Goal: Use online tool/utility: Utilize a website feature to perform a specific function

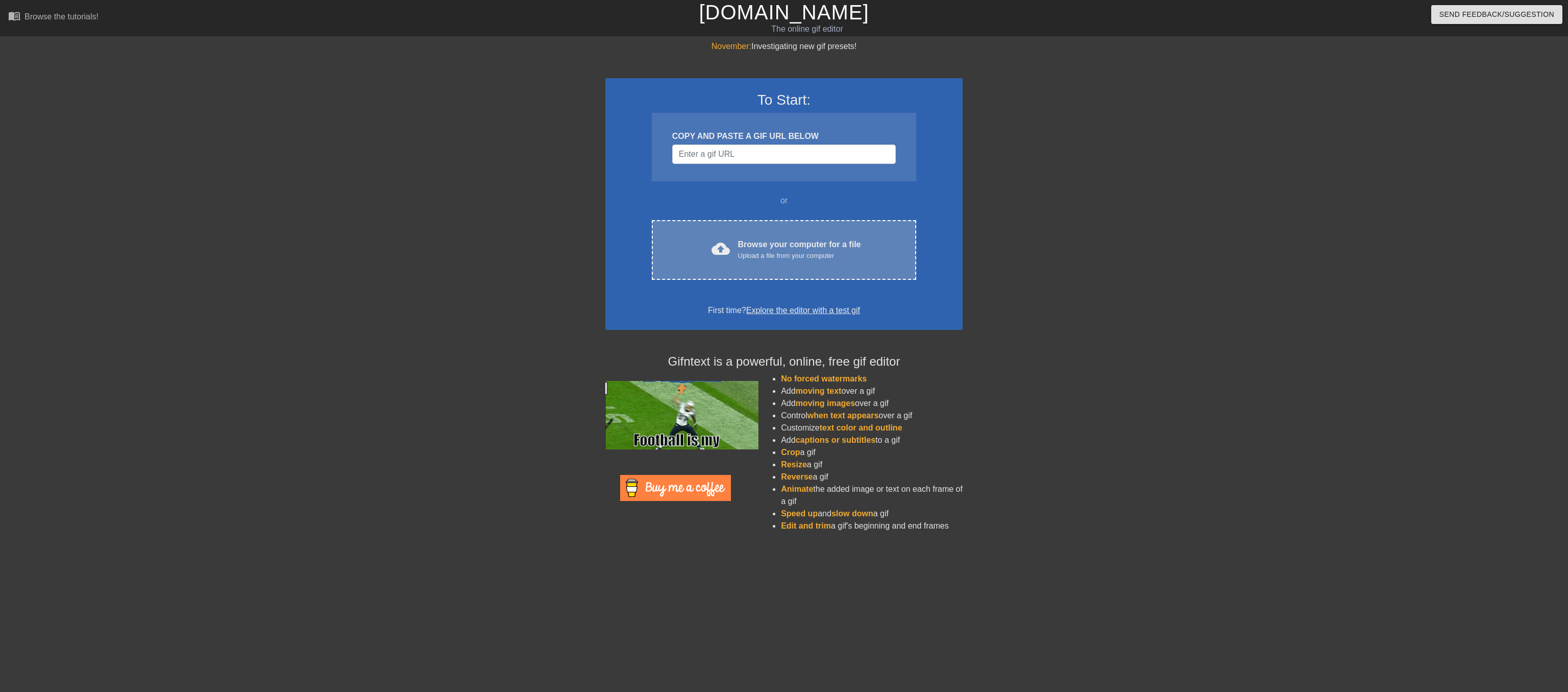
click at [761, 261] on div "Browse your computer for a file Upload a file from your computer" at bounding box center [800, 249] width 123 height 22
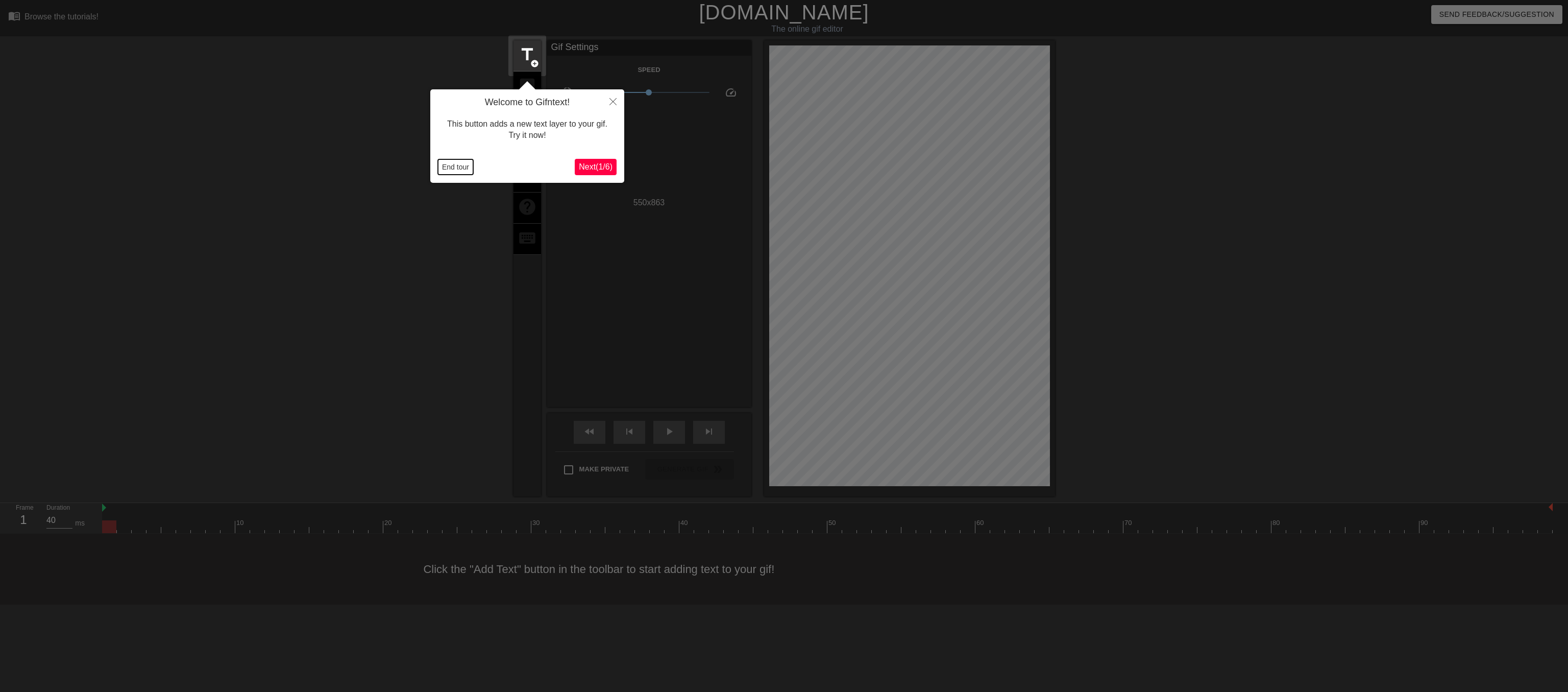
click at [450, 161] on button "End tour" at bounding box center [455, 167] width 35 height 15
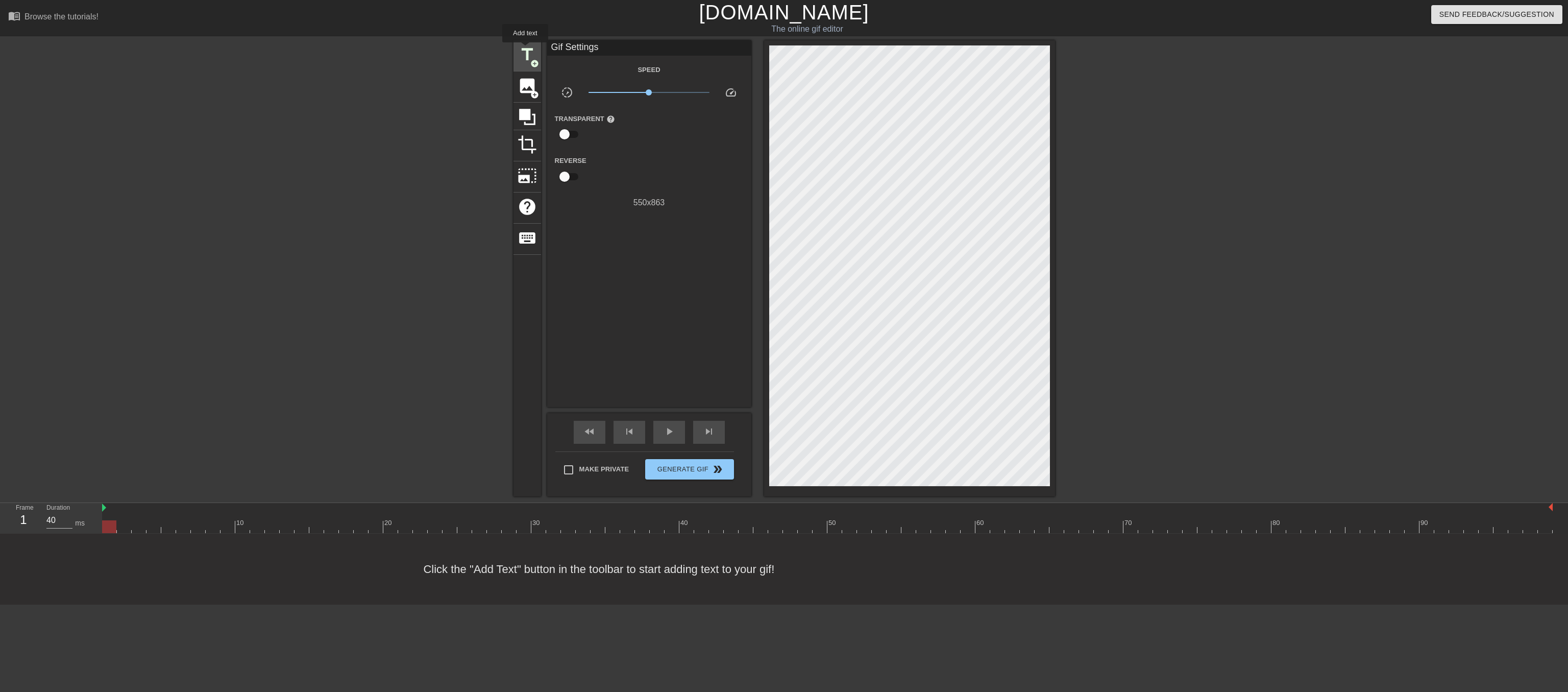
click at [525, 50] on span "title" at bounding box center [527, 54] width 19 height 19
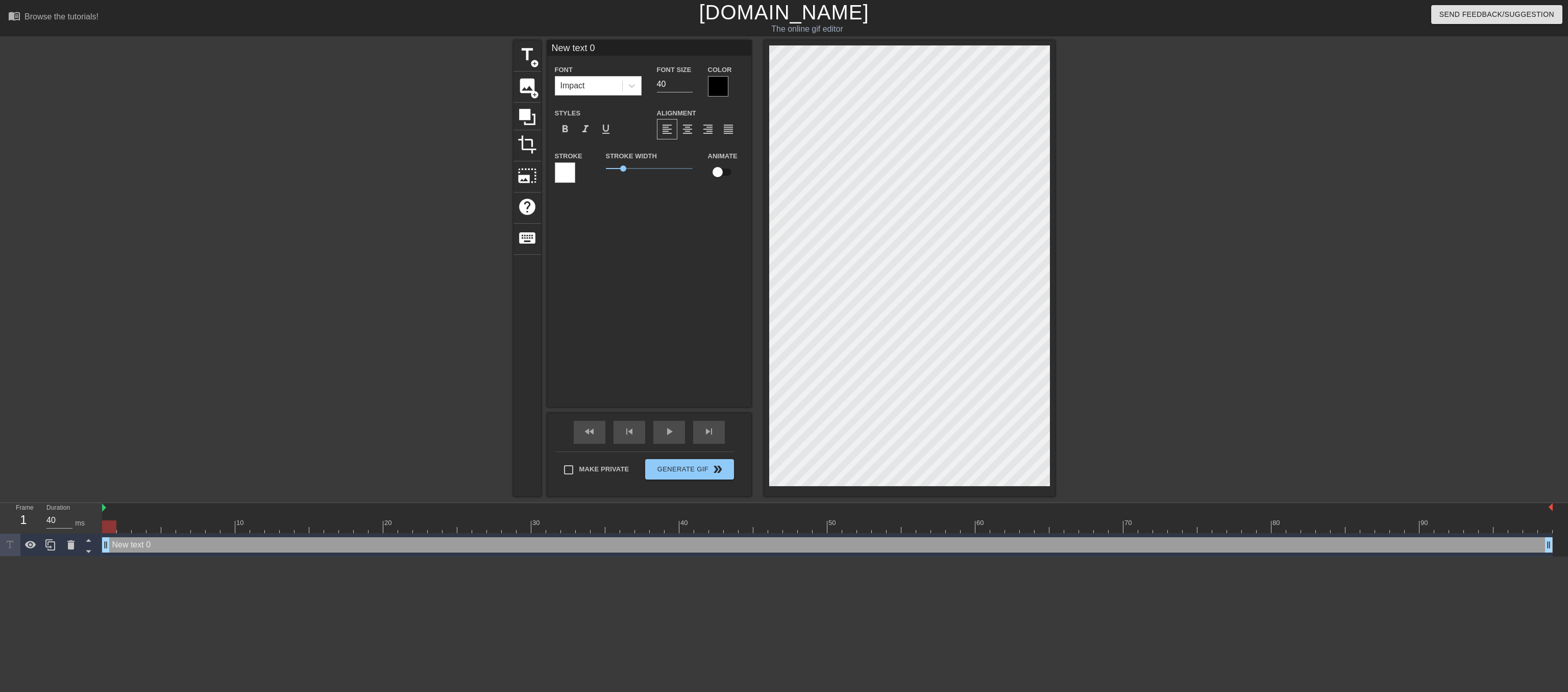
scroll to position [0, 1]
type input "H"
type textarea "H"
type input "He"
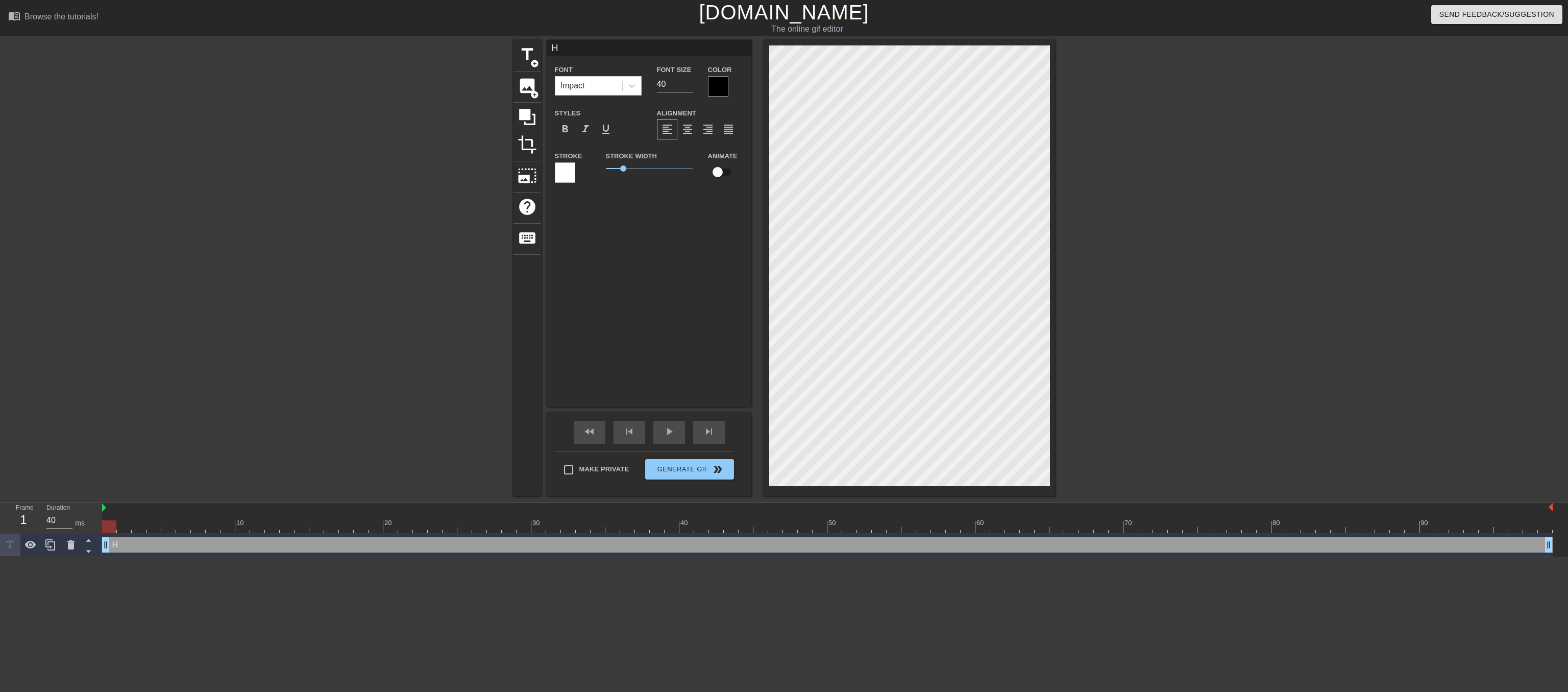
type textarea "He"
type input "He'"
type textarea "He'"
type input "He's"
type textarea "He's"
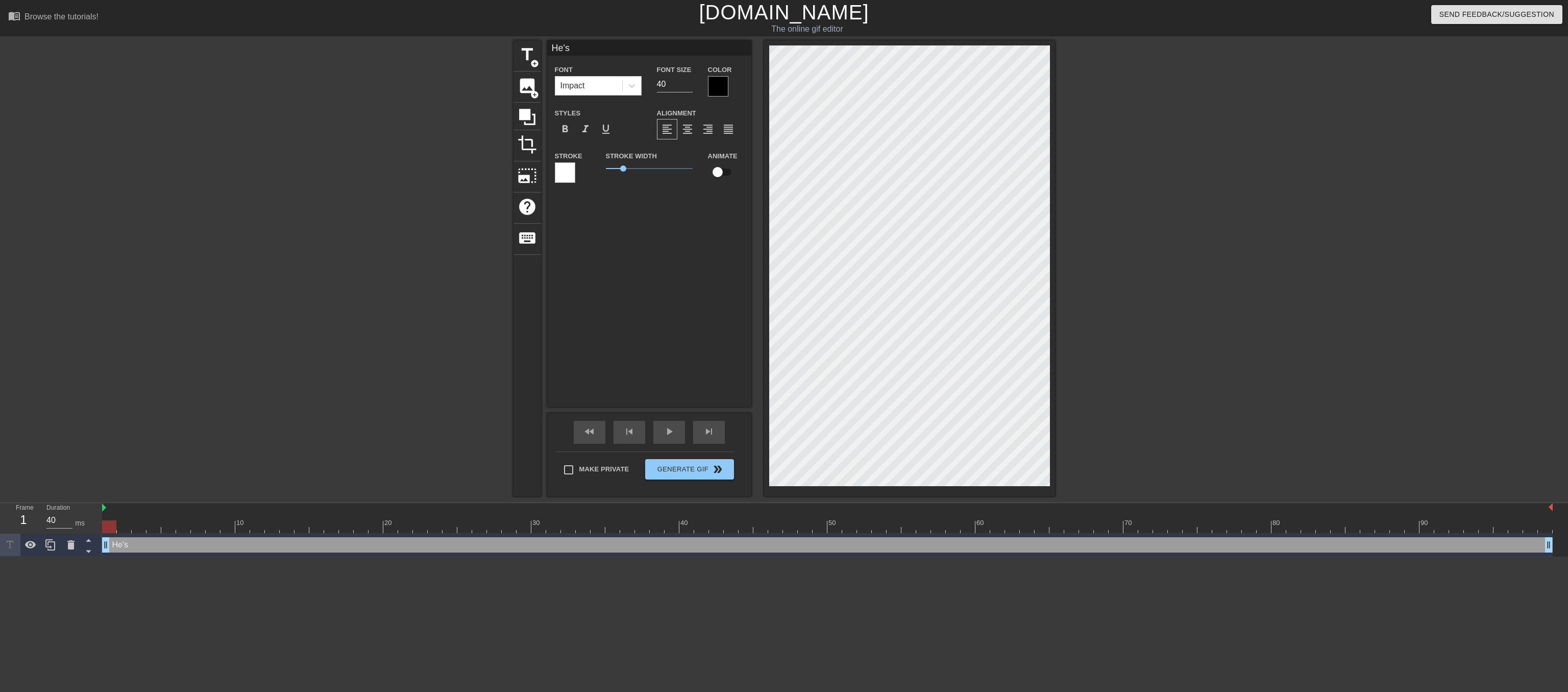
type input "He's"
type textarea "He's"
type input "He's J"
type textarea "He's J"
type input "He's Ja"
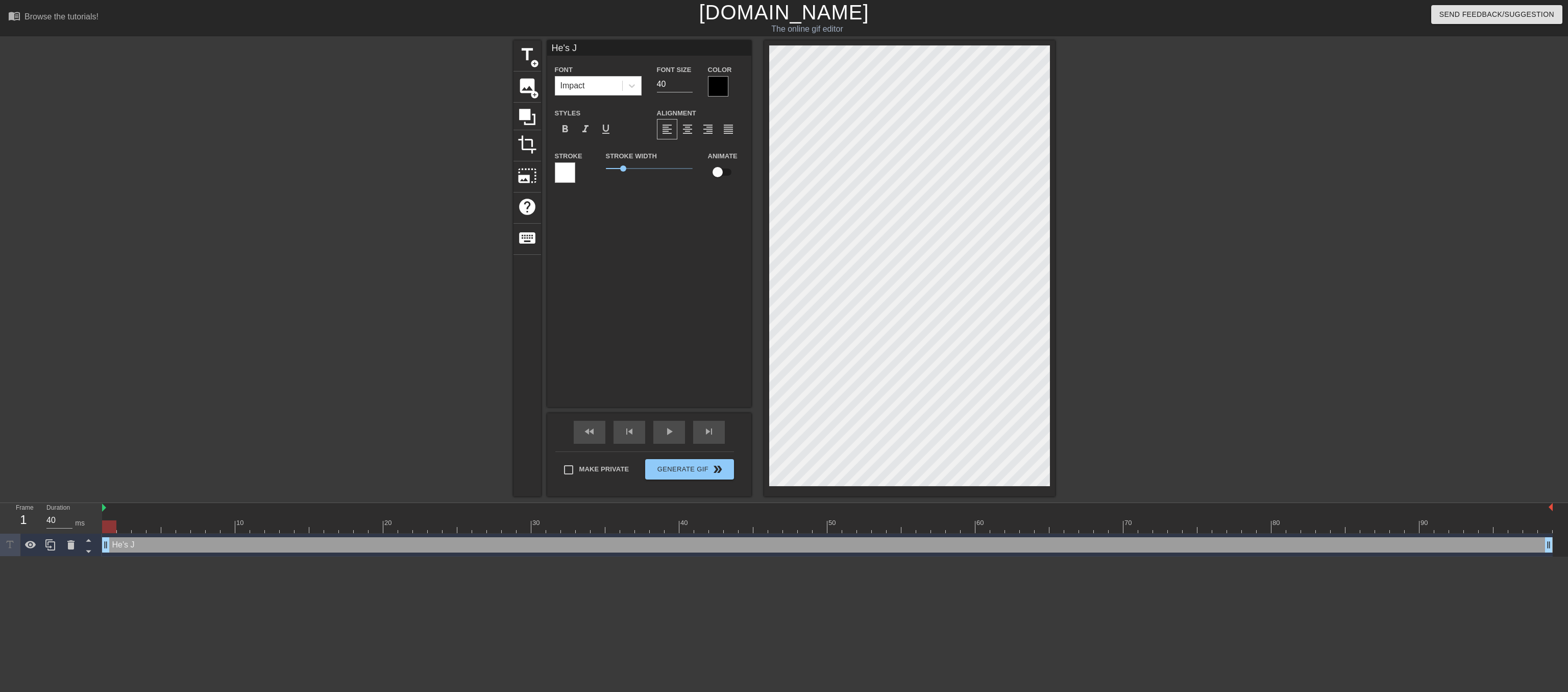
type textarea "He's Ja"
type input "He's Jac"
type textarea "He's Jac"
type input "He's Jack"
type textarea "He's Jack"
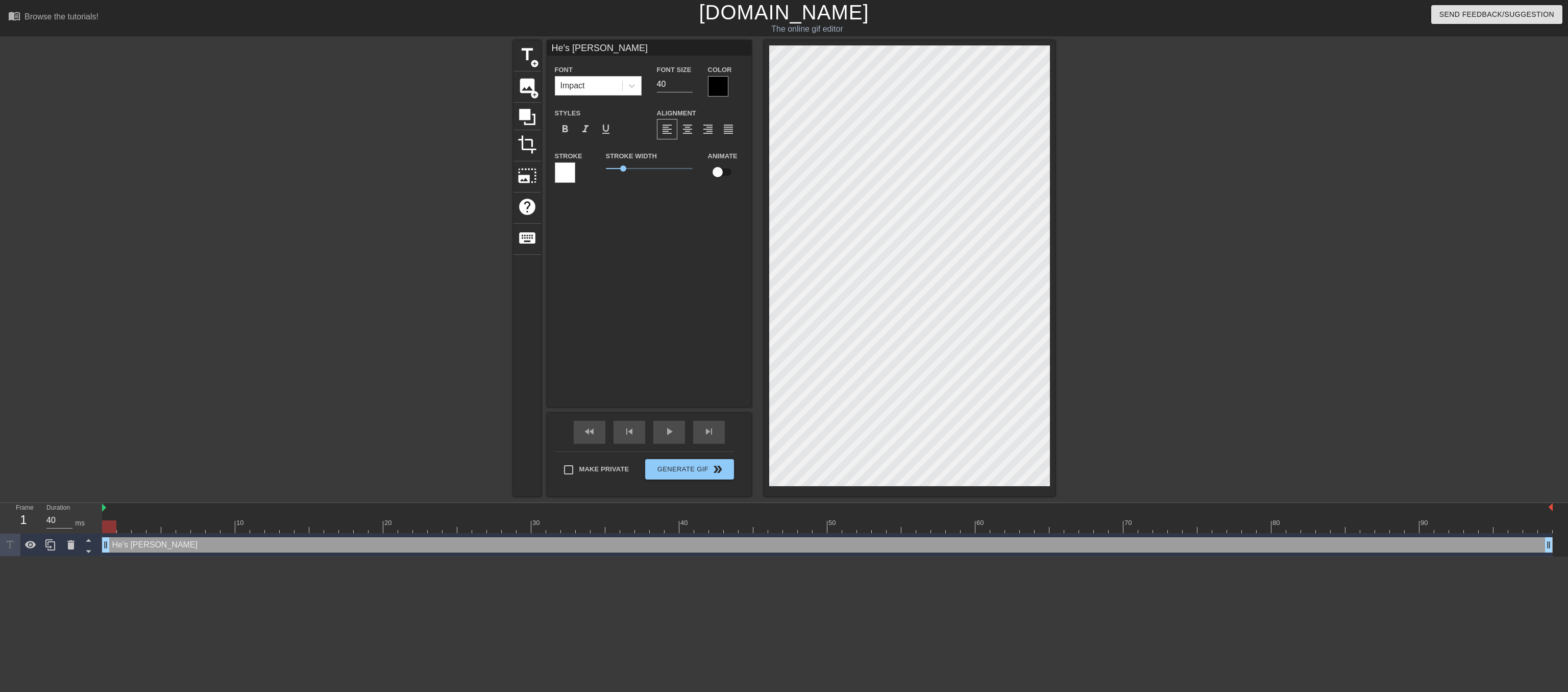
scroll to position [0, 1]
click at [686, 85] on input "41" at bounding box center [675, 84] width 36 height 17
click at [686, 85] on input "42" at bounding box center [675, 84] width 36 height 17
click at [686, 85] on input "43" at bounding box center [675, 84] width 36 height 17
click at [686, 85] on input "44" at bounding box center [675, 84] width 36 height 17
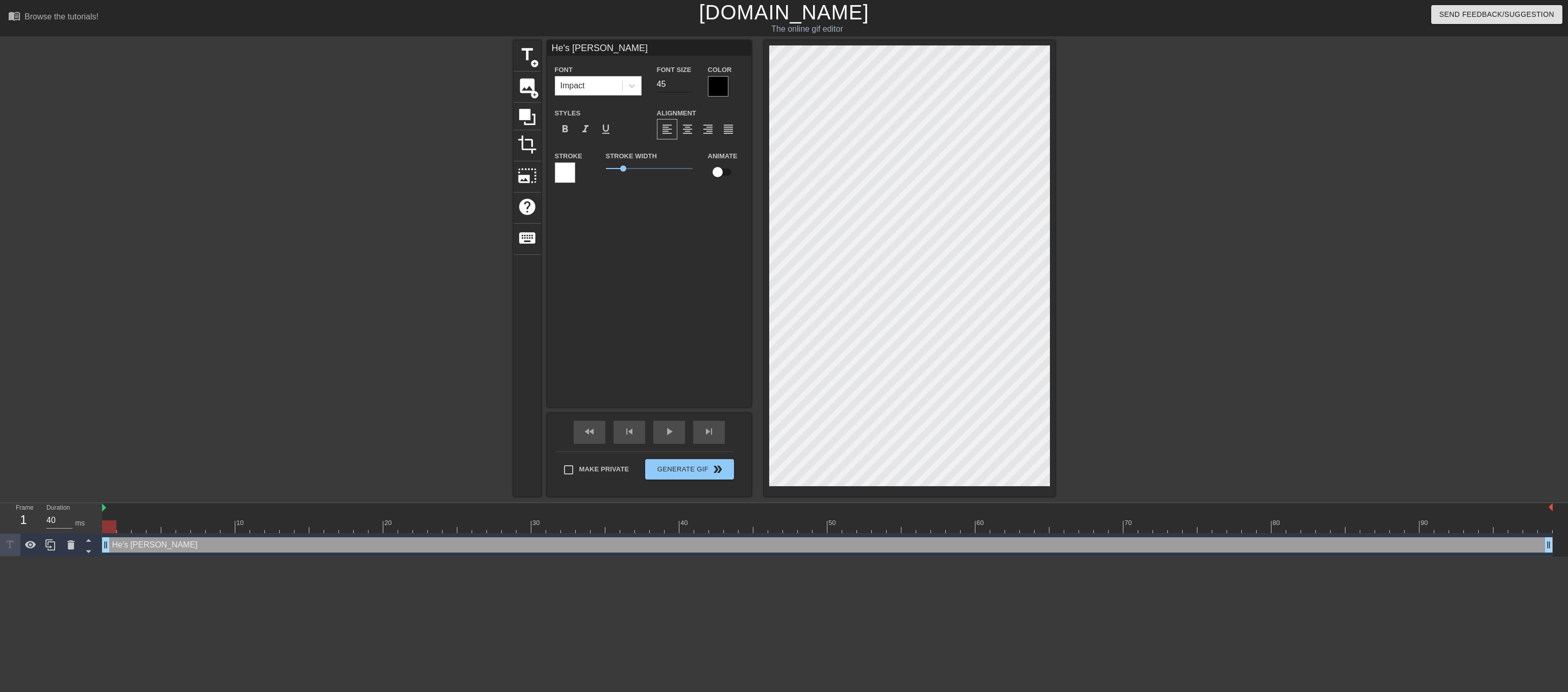
click at [686, 85] on input "45" at bounding box center [675, 84] width 36 height 17
click at [686, 85] on input "46" at bounding box center [675, 84] width 36 height 17
click at [686, 85] on input "47" at bounding box center [675, 84] width 36 height 17
click at [686, 85] on input "48" at bounding box center [675, 84] width 36 height 17
click at [686, 85] on input "49" at bounding box center [675, 84] width 36 height 17
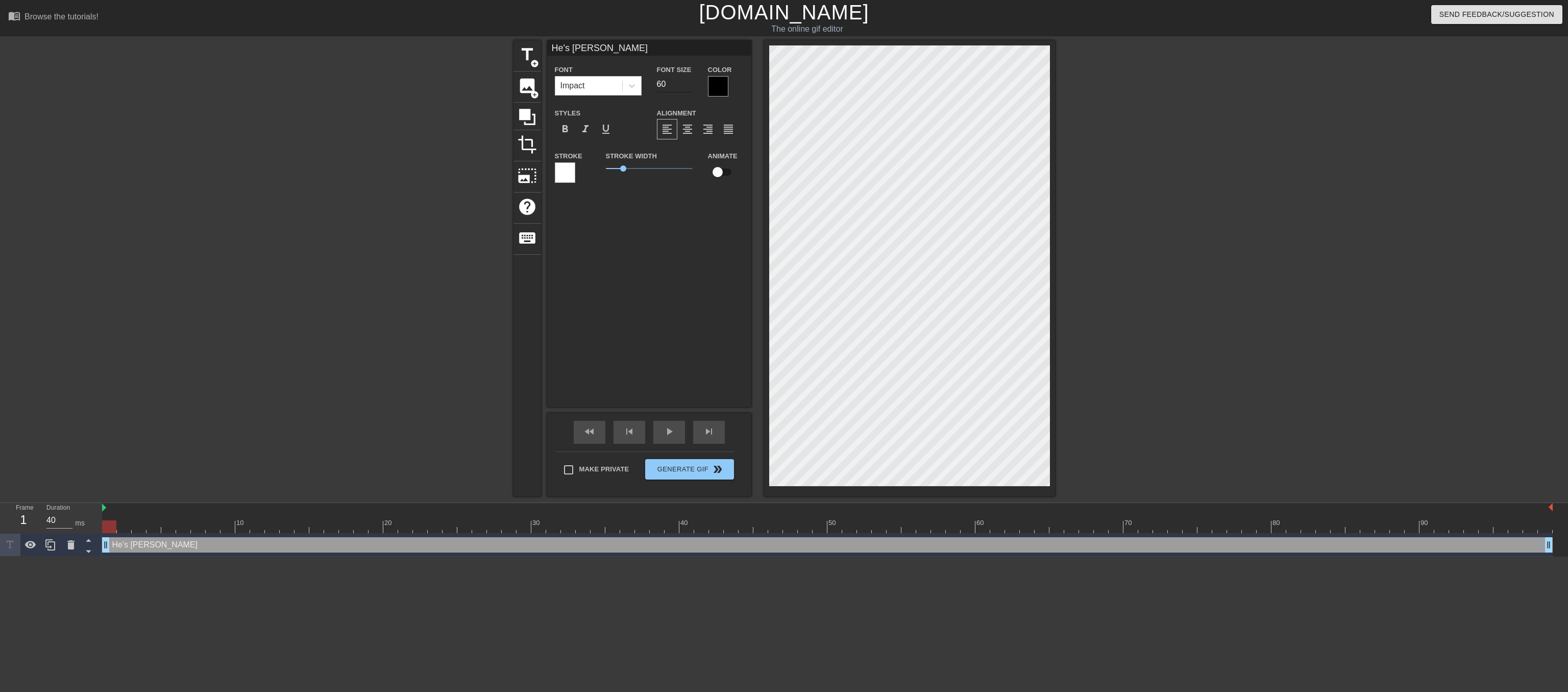
click at [686, 85] on input "60" at bounding box center [675, 84] width 36 height 17
click at [686, 85] on input "61" at bounding box center [675, 84] width 36 height 17
click at [686, 85] on input "62" at bounding box center [675, 84] width 36 height 17
click at [686, 85] on input "63" at bounding box center [675, 84] width 36 height 17
click at [686, 85] on input "64" at bounding box center [675, 84] width 36 height 17
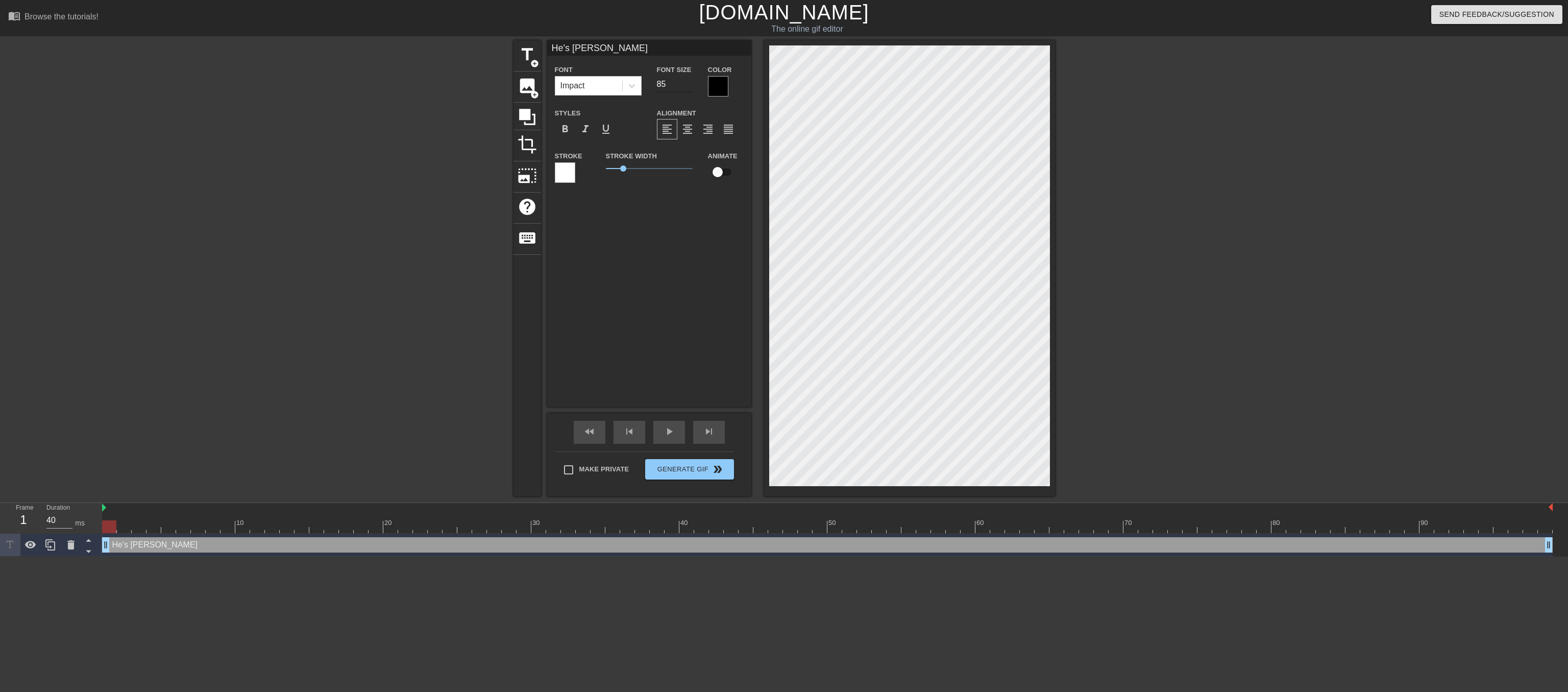
type input "85"
click at [686, 85] on input "85" at bounding box center [675, 84] width 36 height 17
click at [673, 433] on span "play_arrow" at bounding box center [669, 431] width 13 height 13
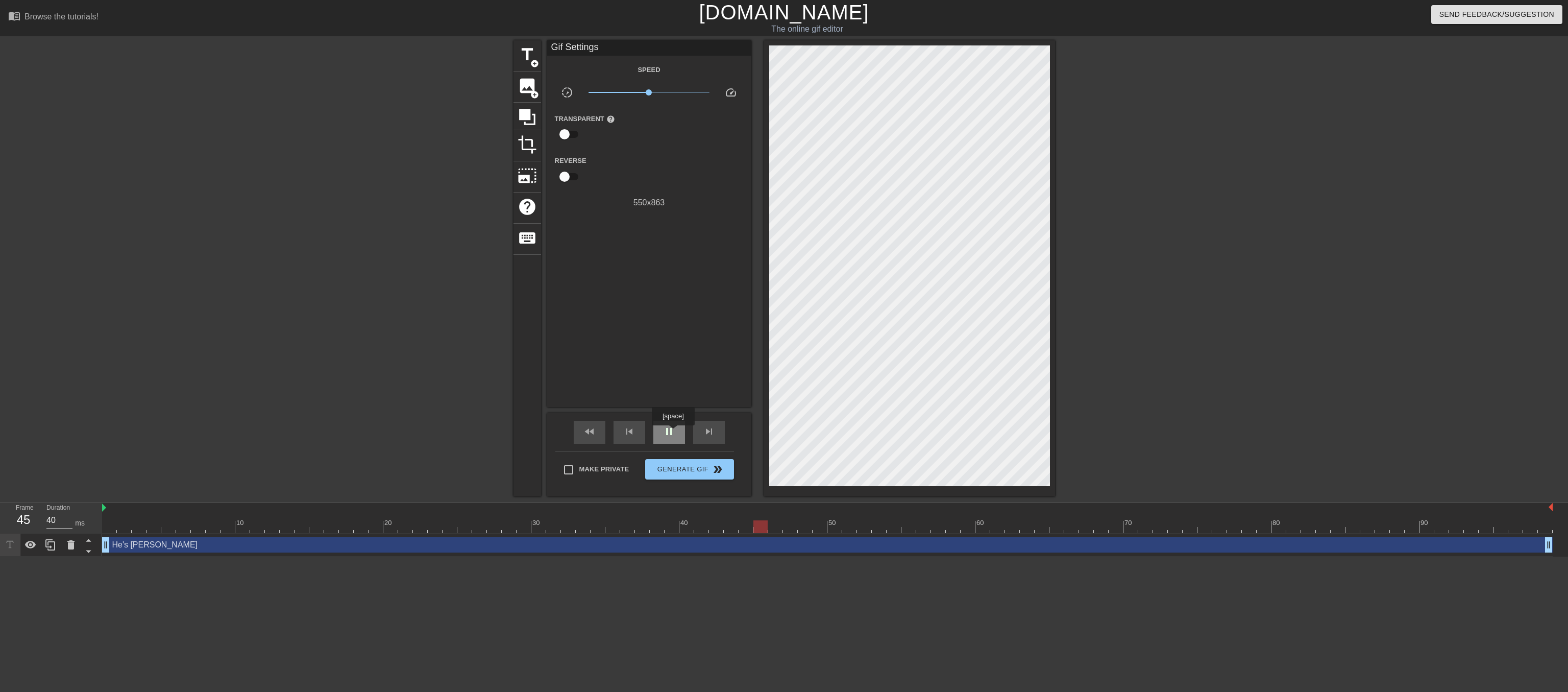
click at [673, 433] on span "pause" at bounding box center [669, 431] width 13 height 13
click at [673, 433] on span "play_arrow" at bounding box center [669, 431] width 13 height 13
click at [673, 433] on span "pause" at bounding box center [669, 431] width 13 height 13
click at [673, 433] on span "play_arrow" at bounding box center [669, 431] width 13 height 13
click at [673, 433] on span "pause" at bounding box center [669, 431] width 13 height 13
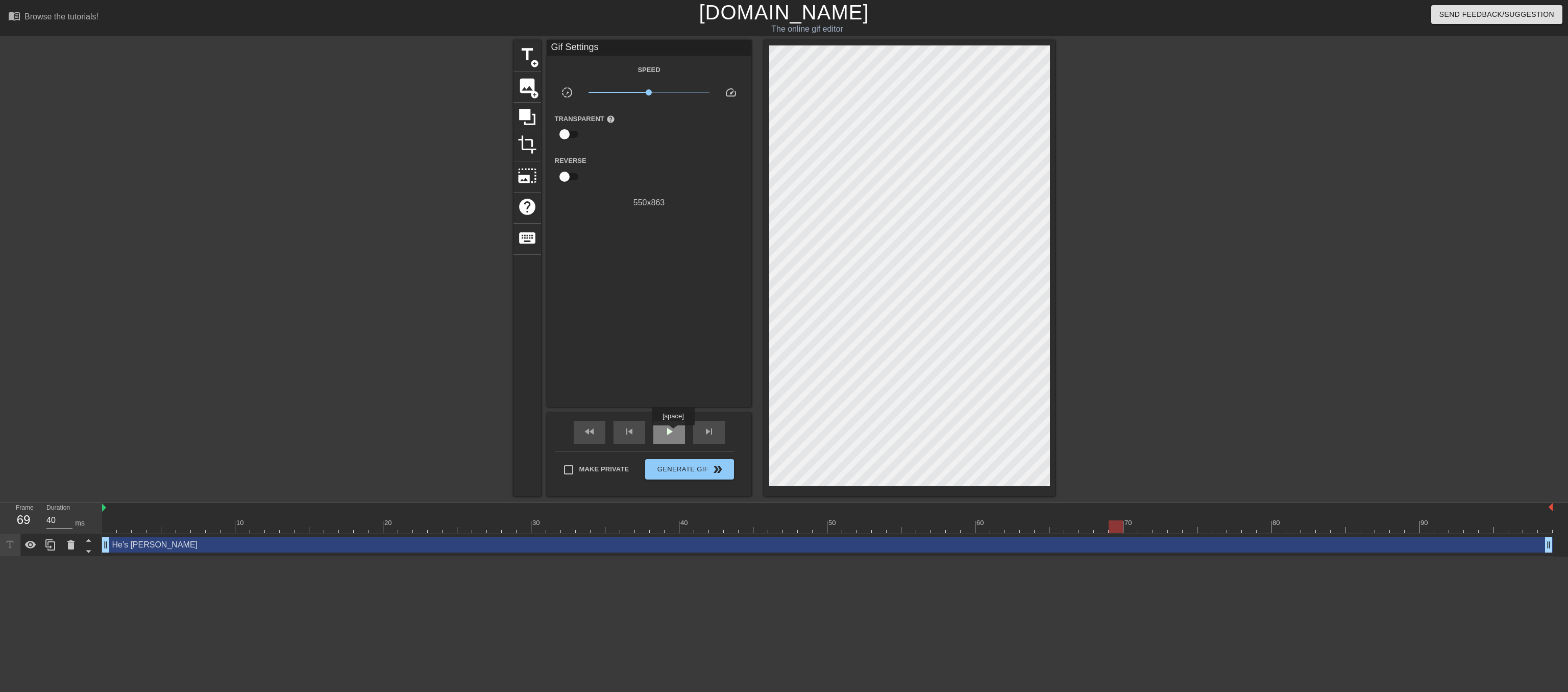
click at [673, 433] on span "play_arrow" at bounding box center [669, 431] width 13 height 13
click at [673, 433] on span "pause" at bounding box center [669, 431] width 13 height 13
click at [673, 433] on span "play_arrow" at bounding box center [669, 431] width 13 height 13
click at [673, 433] on span "pause" at bounding box center [669, 431] width 13 height 13
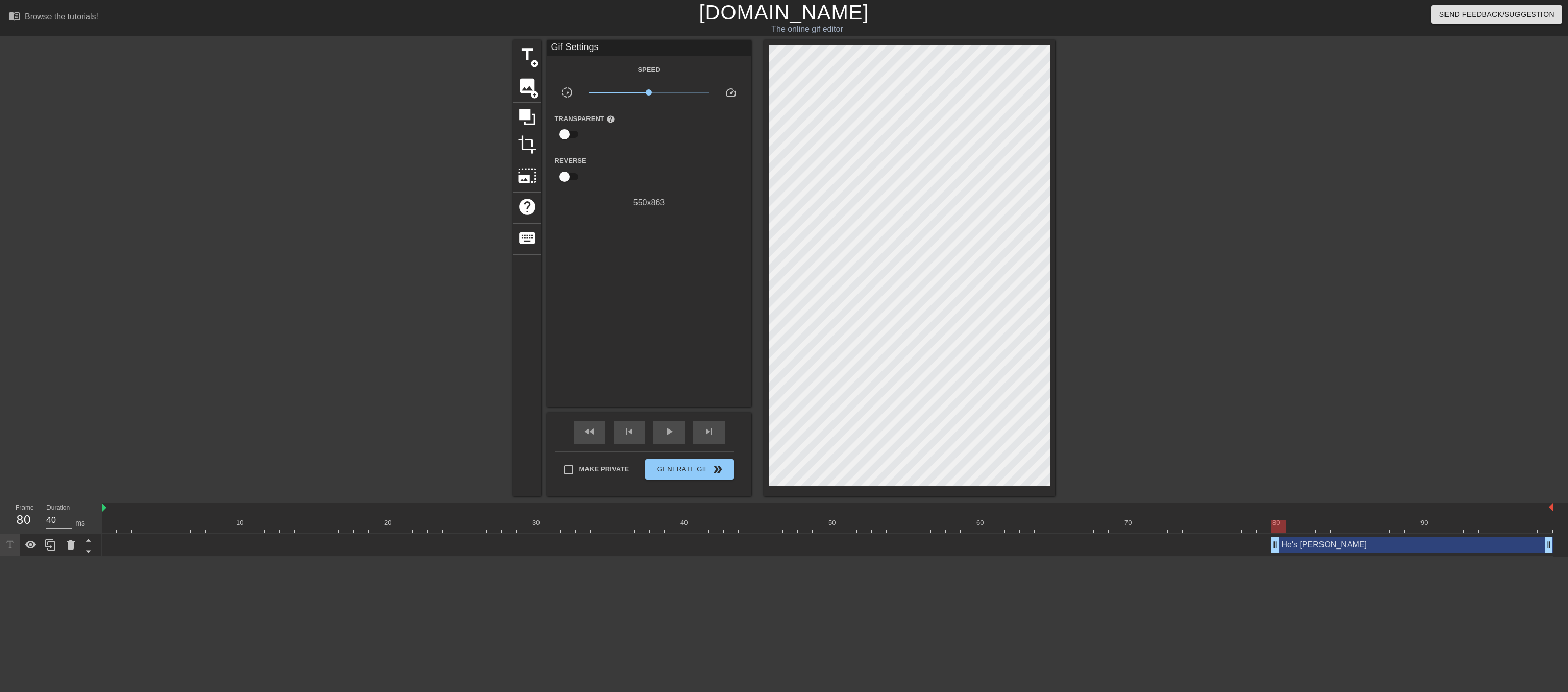
drag, startPoint x: 104, startPoint y: 541, endPoint x: 1274, endPoint y: 593, distance: 1171.2
click at [1274, 556] on html "menu_book Browse the tutorials! Gifntext.com The online gif editor Send Feedbac…" at bounding box center [784, 278] width 1568 height 556
click at [668, 433] on span "play_arrow" at bounding box center [669, 431] width 13 height 13
click at [675, 429] on span "pause" at bounding box center [669, 431] width 13 height 13
click at [669, 432] on span "play_arrow" at bounding box center [669, 431] width 13 height 13
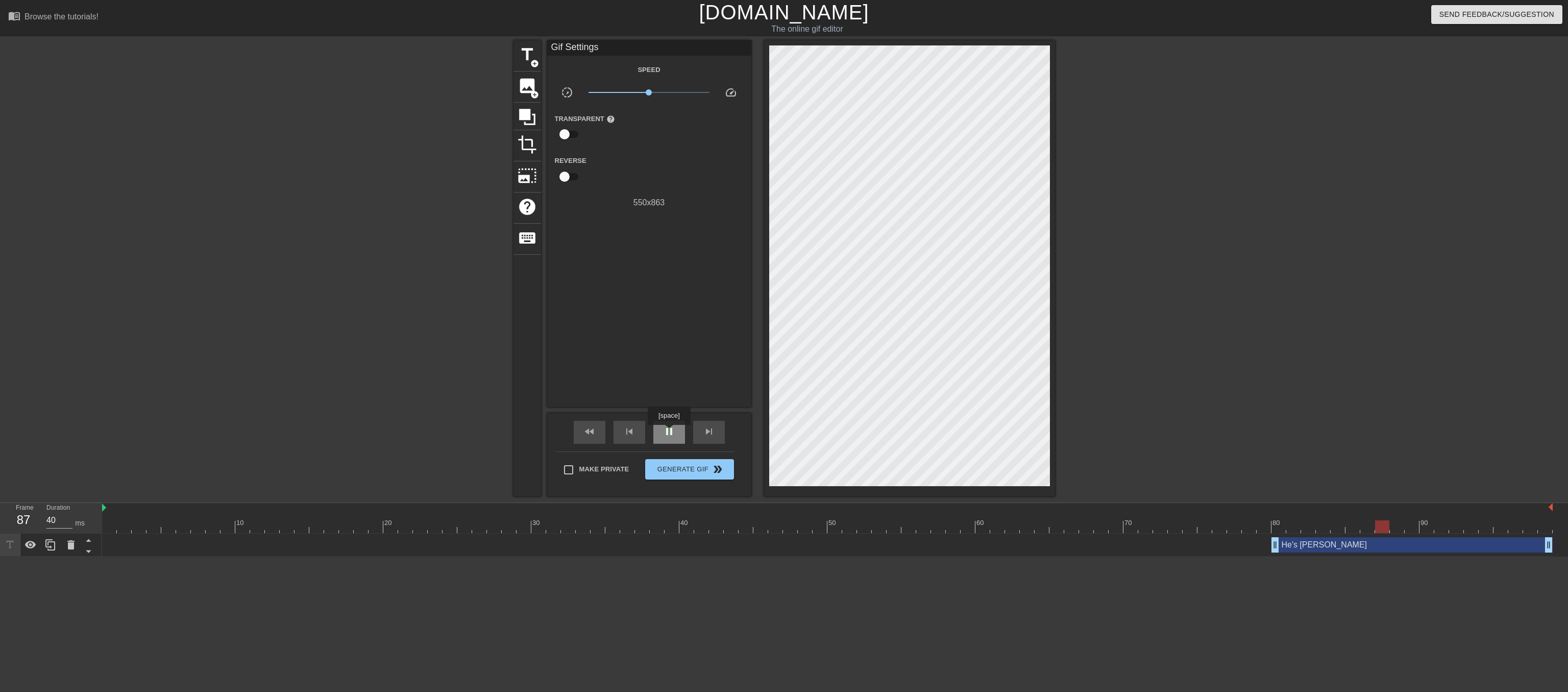
click at [669, 432] on span "pause" at bounding box center [669, 431] width 13 height 13
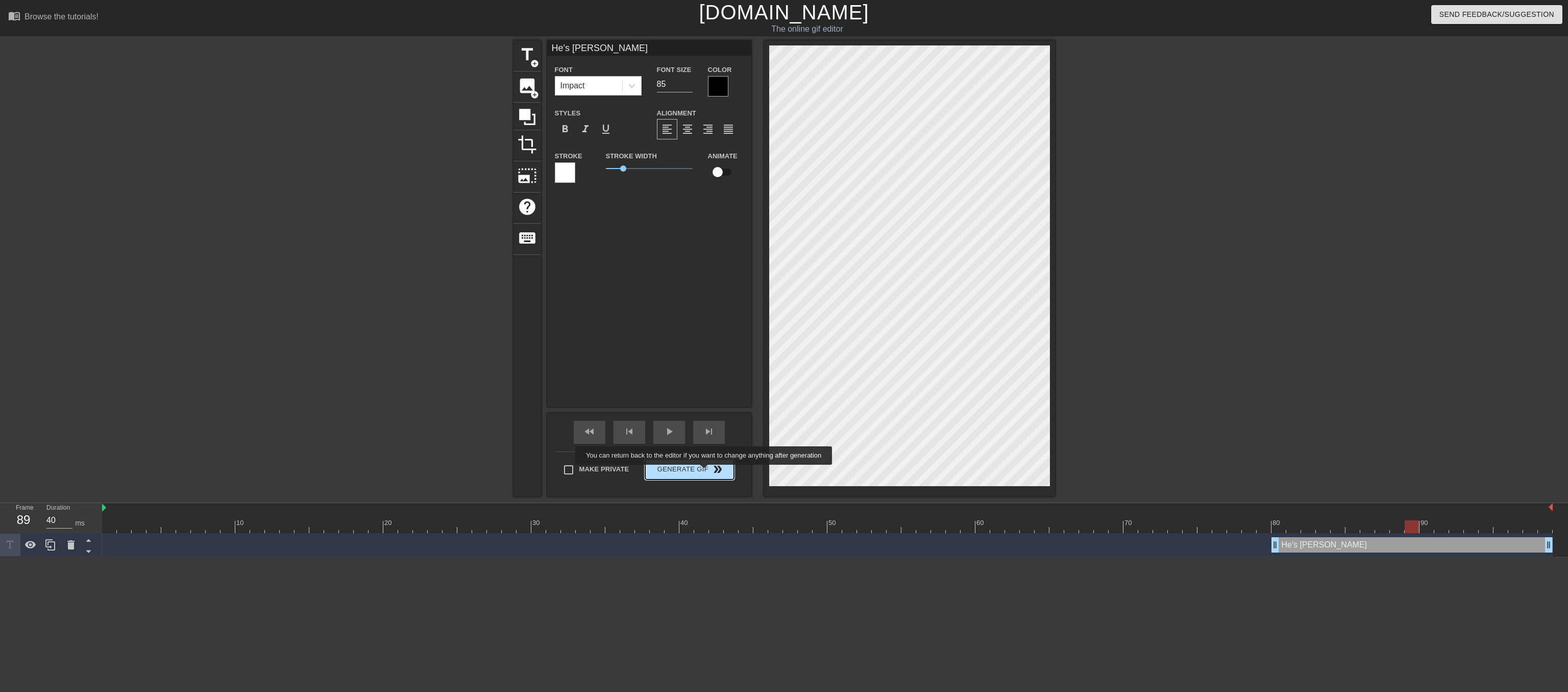
click at [705, 472] on span "Generate Gif double_arrow" at bounding box center [689, 469] width 80 height 13
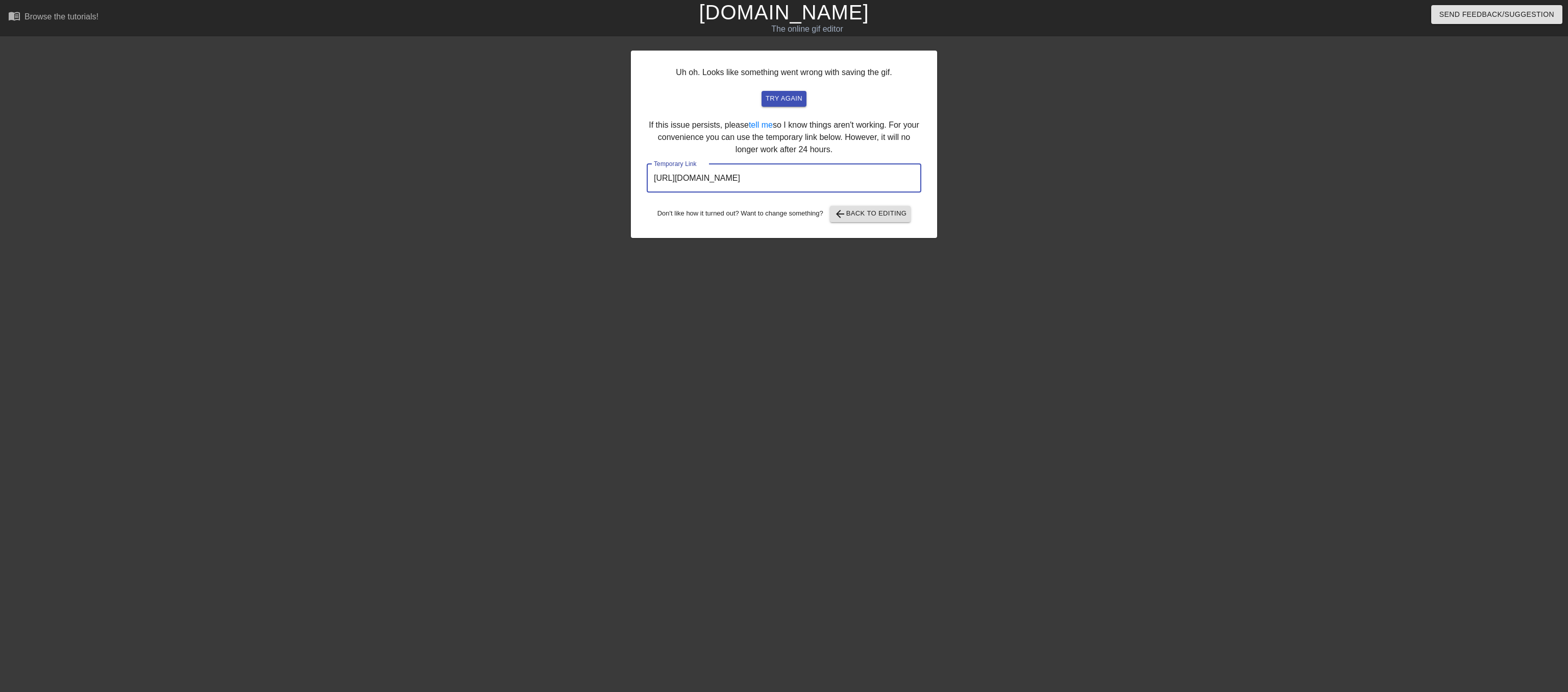
drag, startPoint x: 652, startPoint y: 196, endPoint x: 1001, endPoint y: 212, distance: 349.4
click at [1001, 212] on div "Uh oh. Looks like something went wrong with saving the gif. try again If this i…" at bounding box center [784, 193] width 1568 height 306
click at [864, 220] on span "arrow_back Back to Editing" at bounding box center [870, 214] width 73 height 13
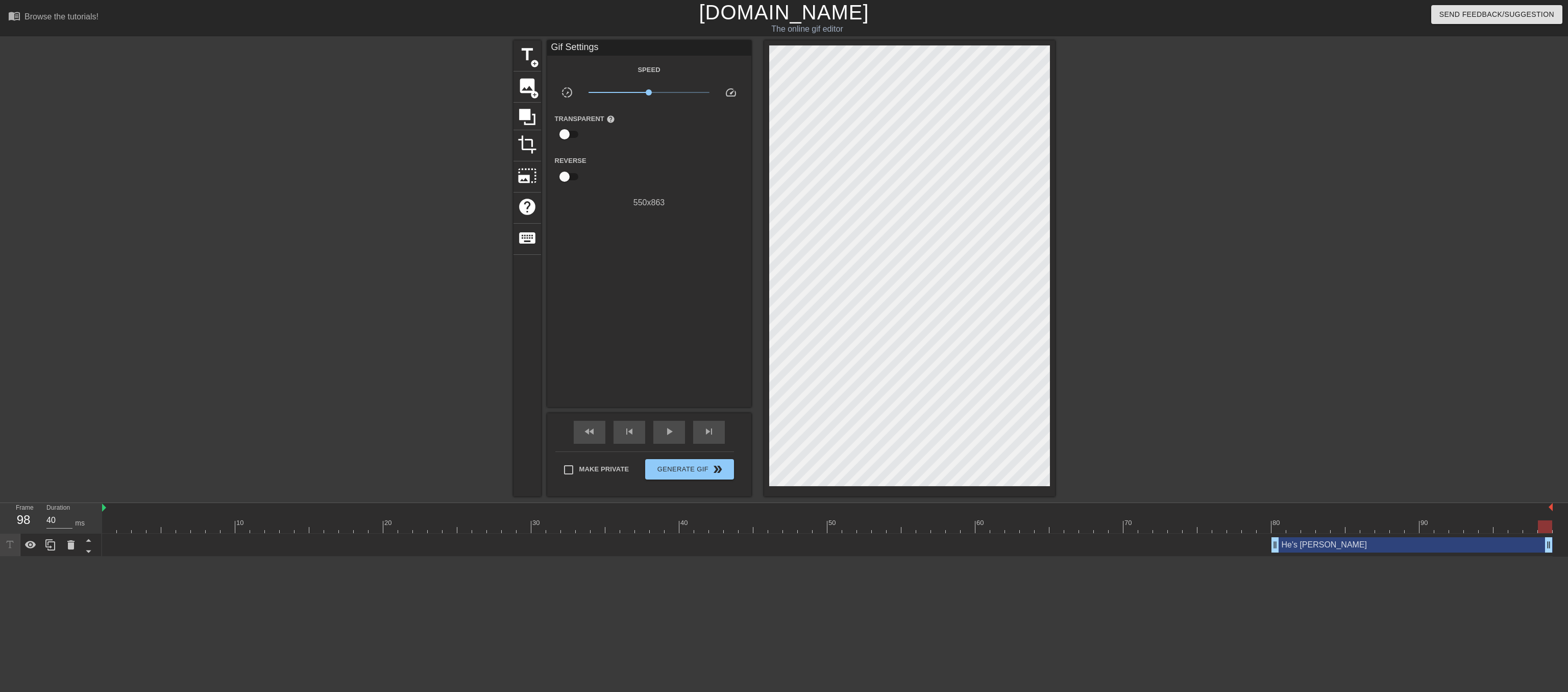
click at [764, 11] on link "[DOMAIN_NAME]" at bounding box center [784, 13] width 170 height 22
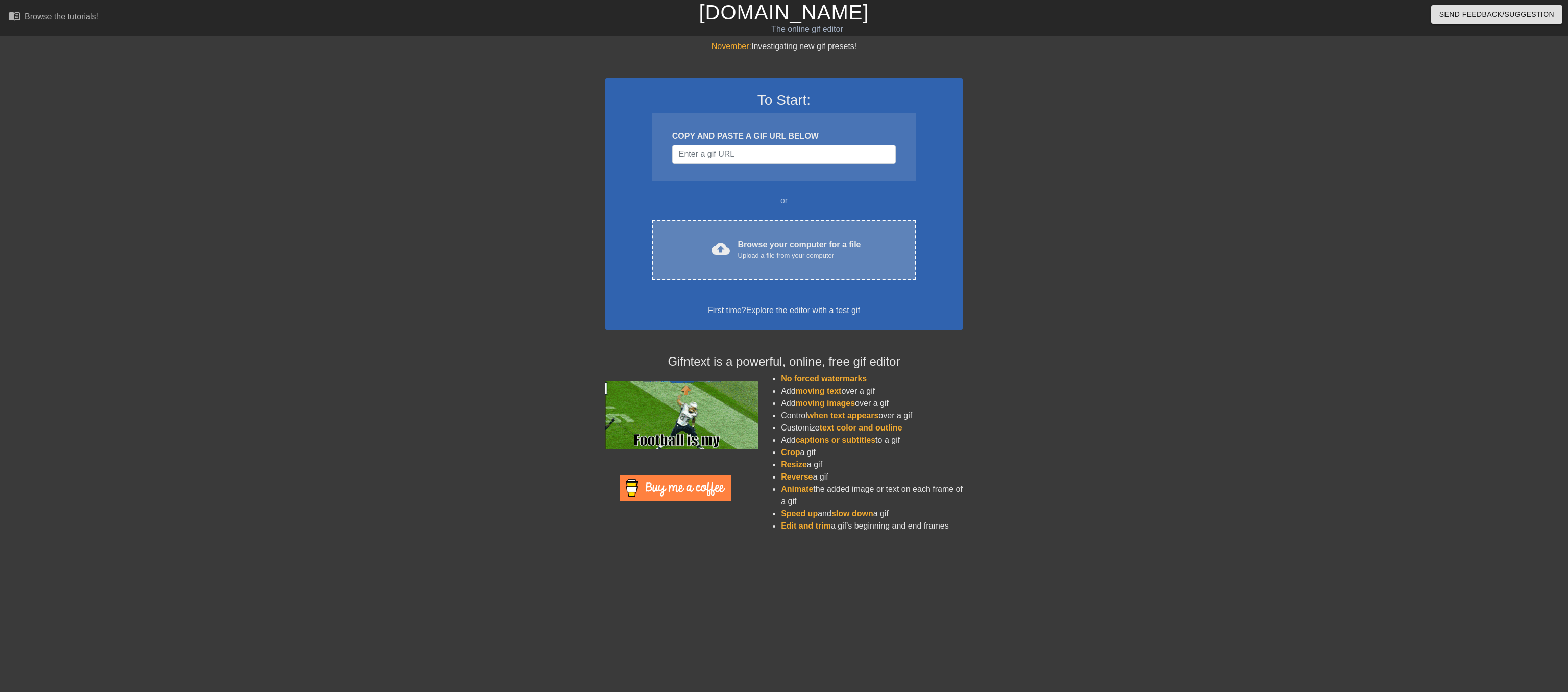
click at [738, 261] on div "Upload a file from your computer" at bounding box center [800, 255] width 123 height 10
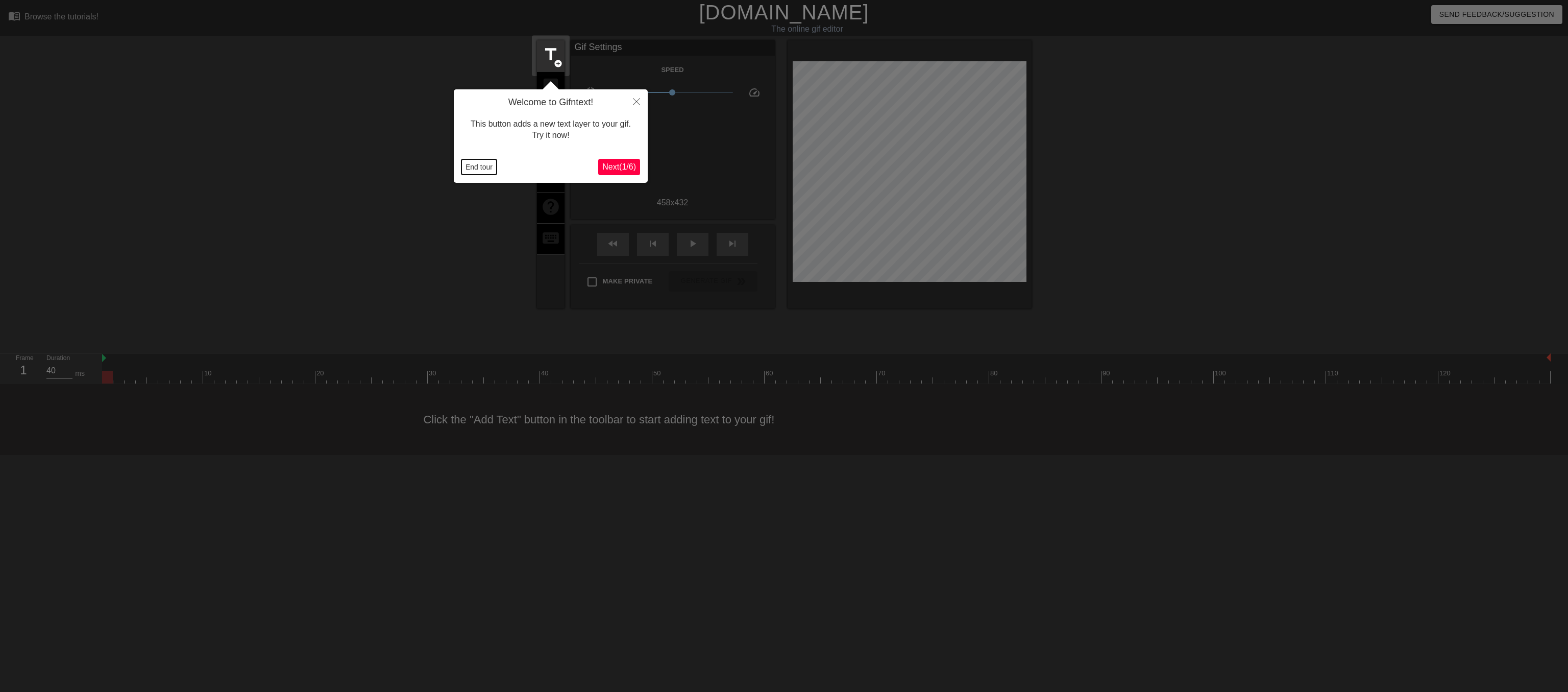
click at [482, 168] on button "End tour" at bounding box center [479, 167] width 35 height 15
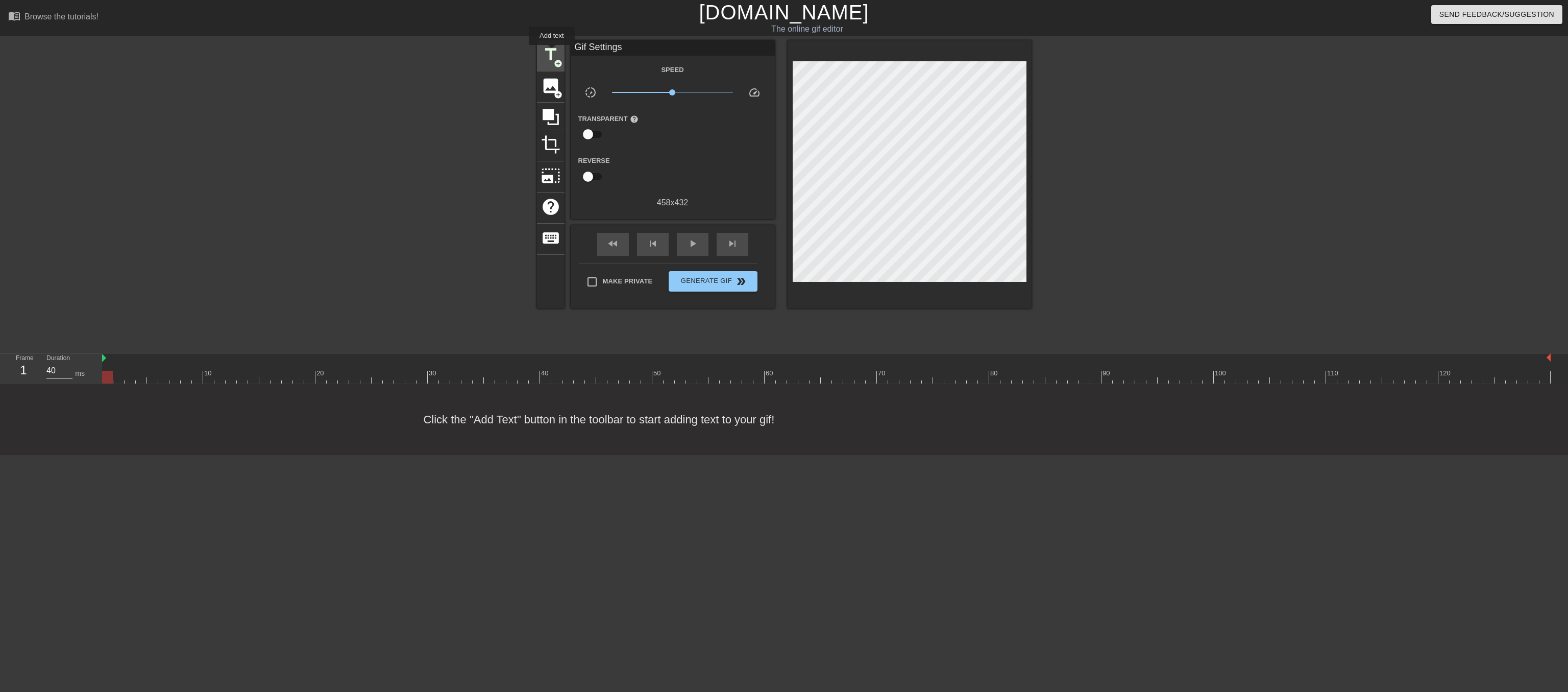
click at [552, 52] on span "title" at bounding box center [550, 54] width 19 height 19
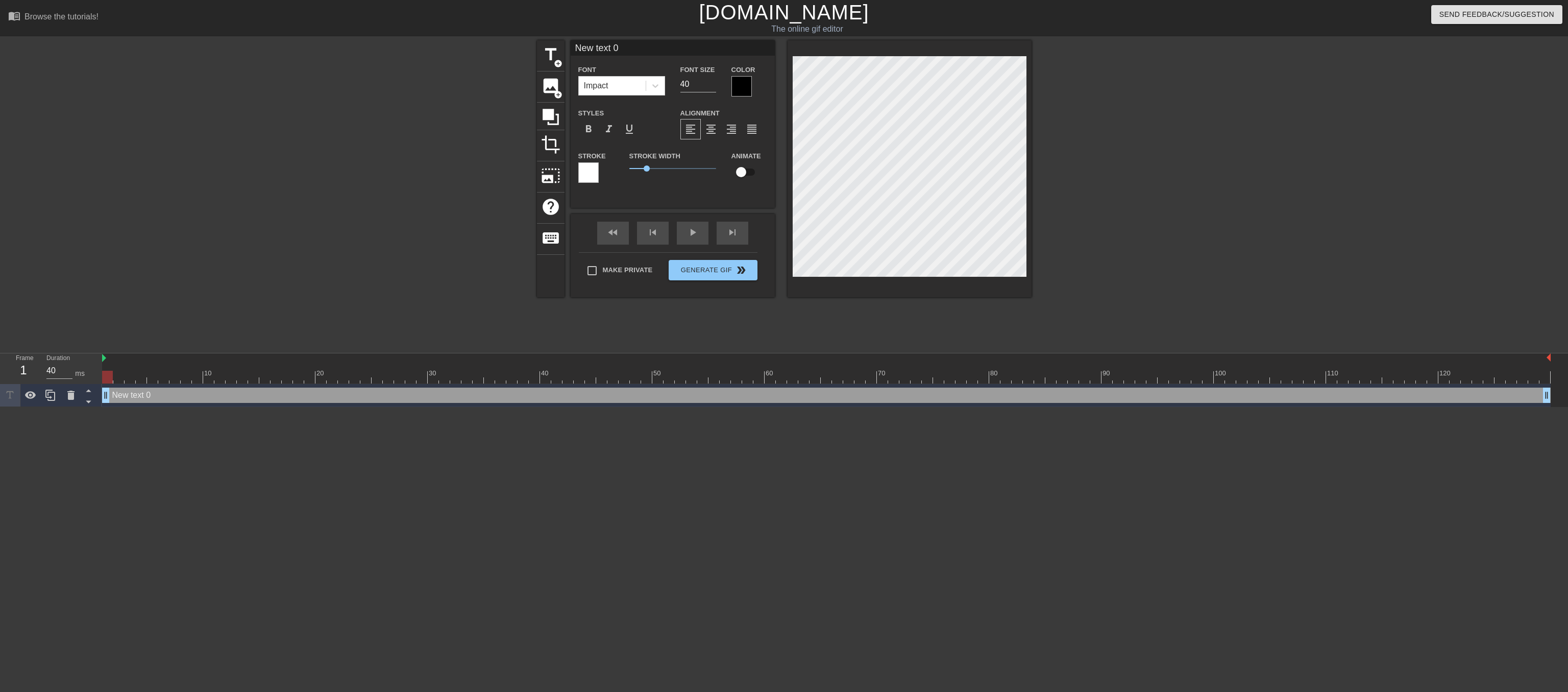
scroll to position [0, 1]
type input "S"
type textarea "S"
type input "St"
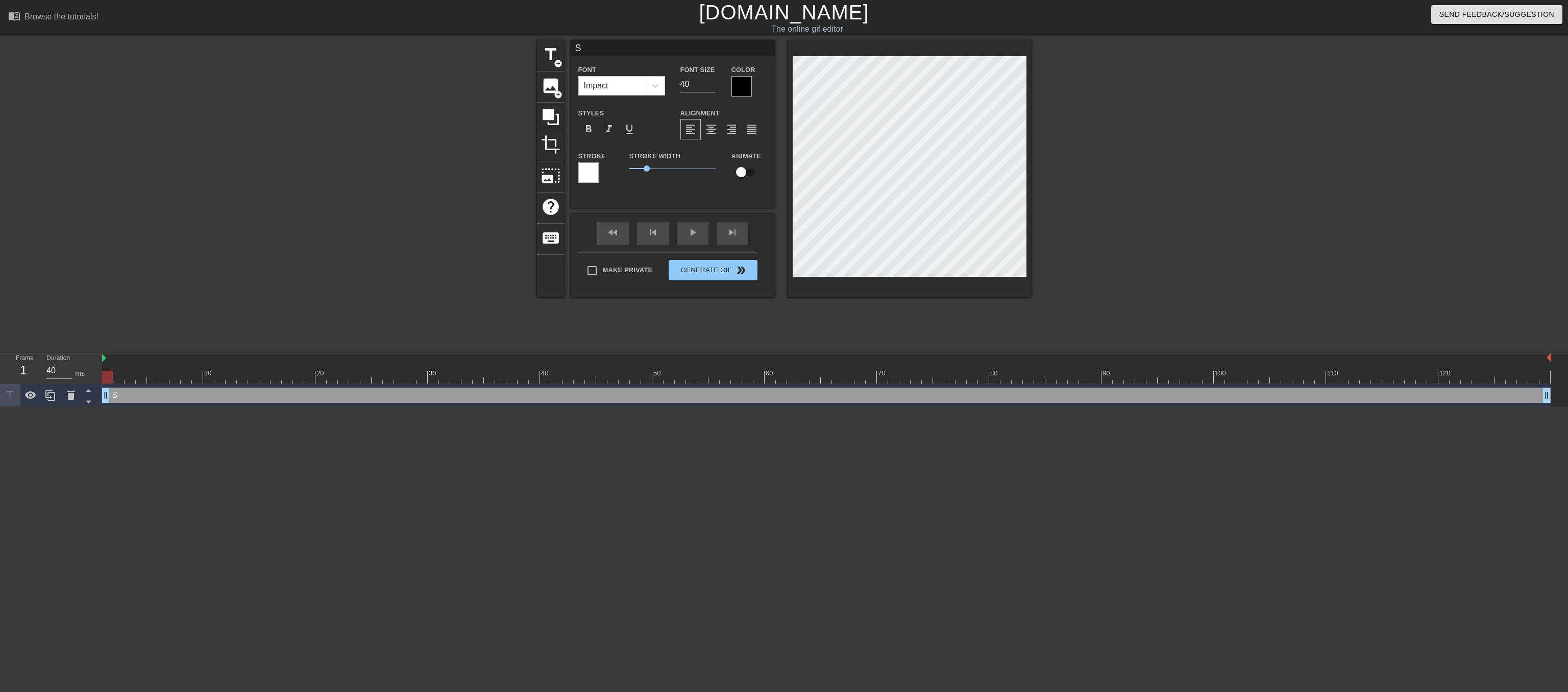
type textarea "St"
type input "Stu"
type textarea "Stu"
type input "Stu-"
type textarea "Stu-"
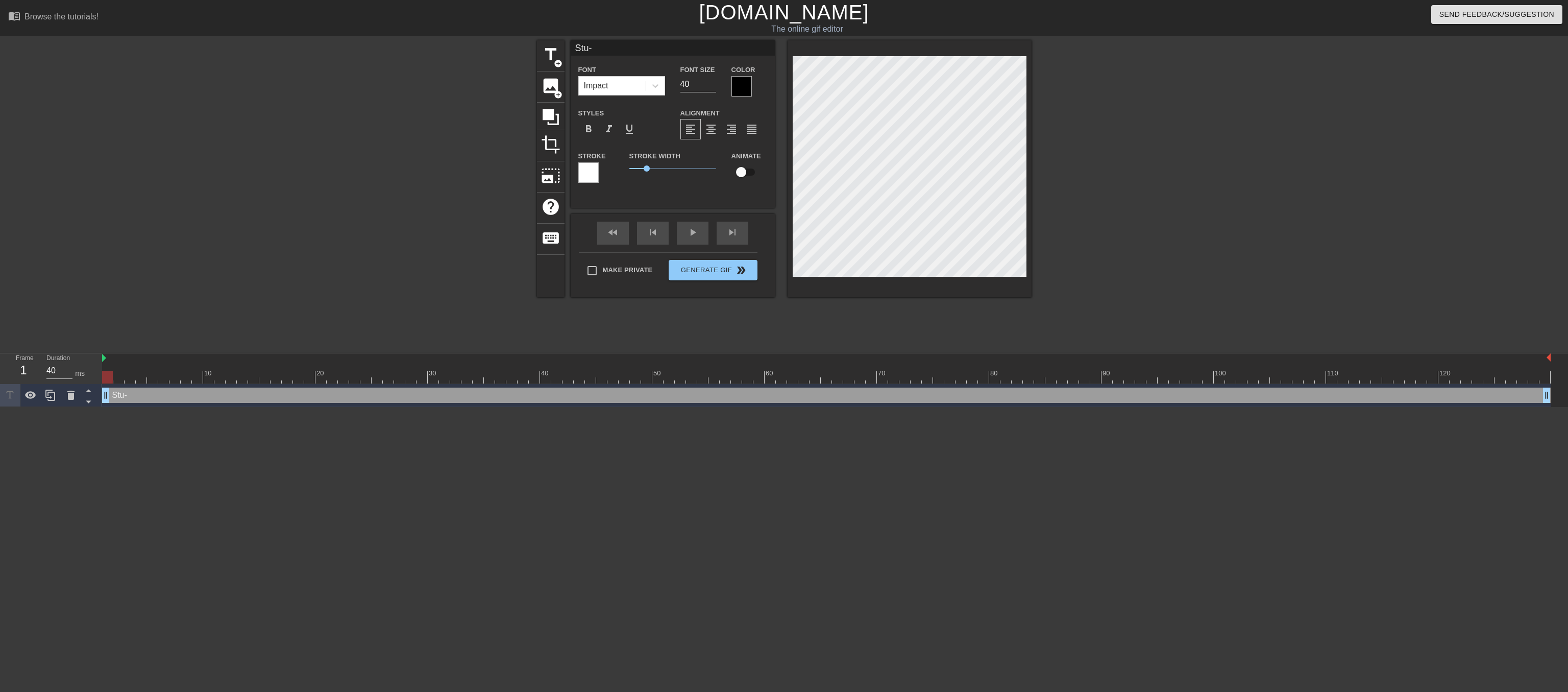
type input "Stu-O"
type textarea "Stu-O"
type input "Stu-OO"
type textarea "Stu-OO"
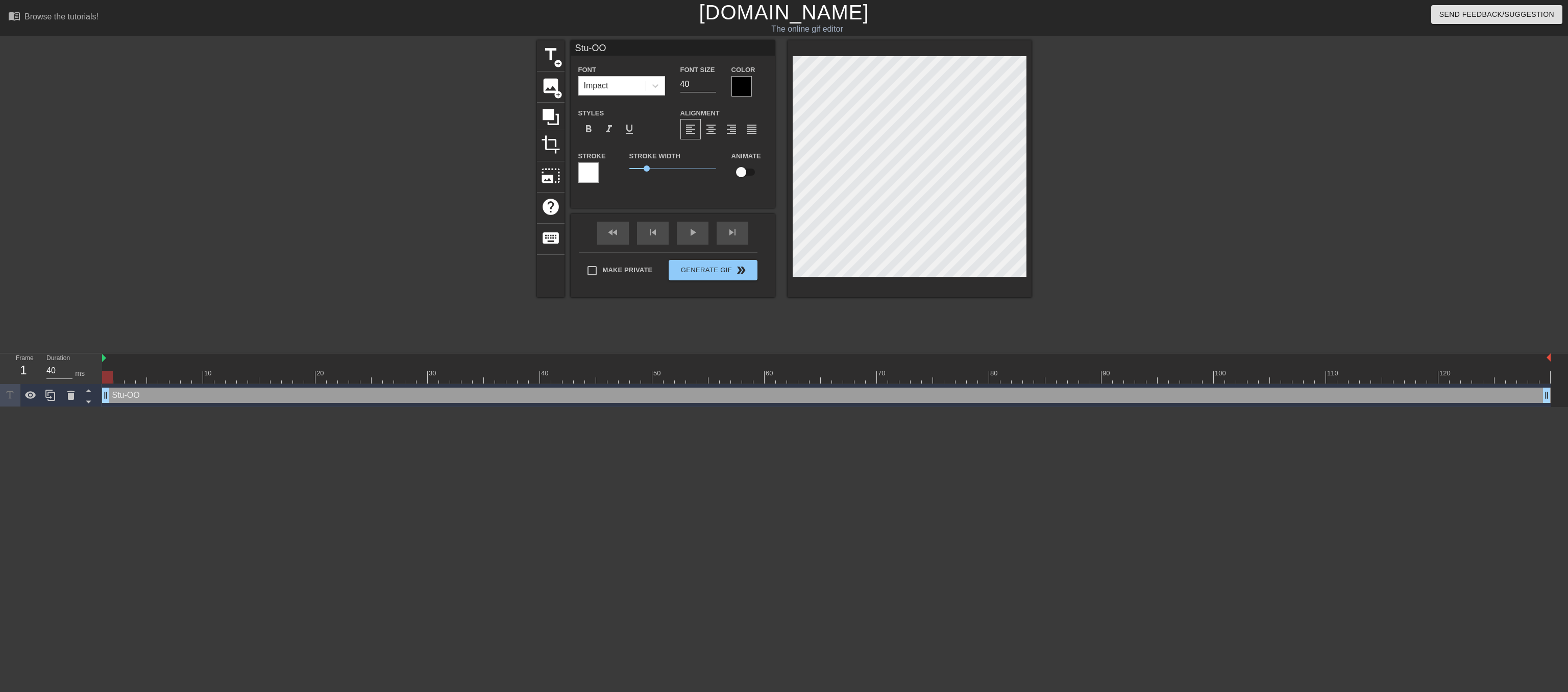
type input "Stu-OOO"
type textarea "Stu-OOO"
type input "Stu-OOO-"
type textarea "Stu-OOO-"
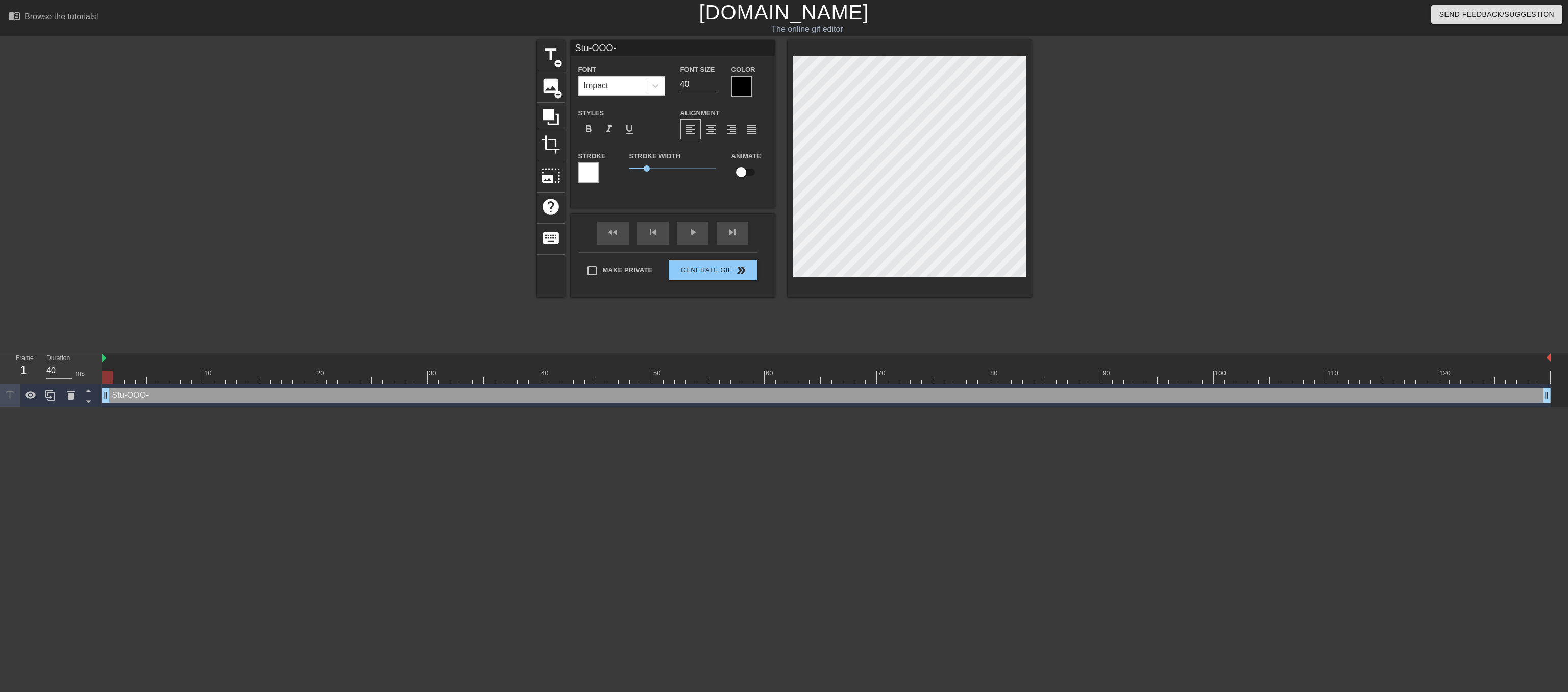
type input "Stu-OOO-p"
type textarea "Stu-OOO-p"
type input "Stu-OOO-pe"
type textarea "Stu-OOO-pe"
type input "Stu-OOO-per"
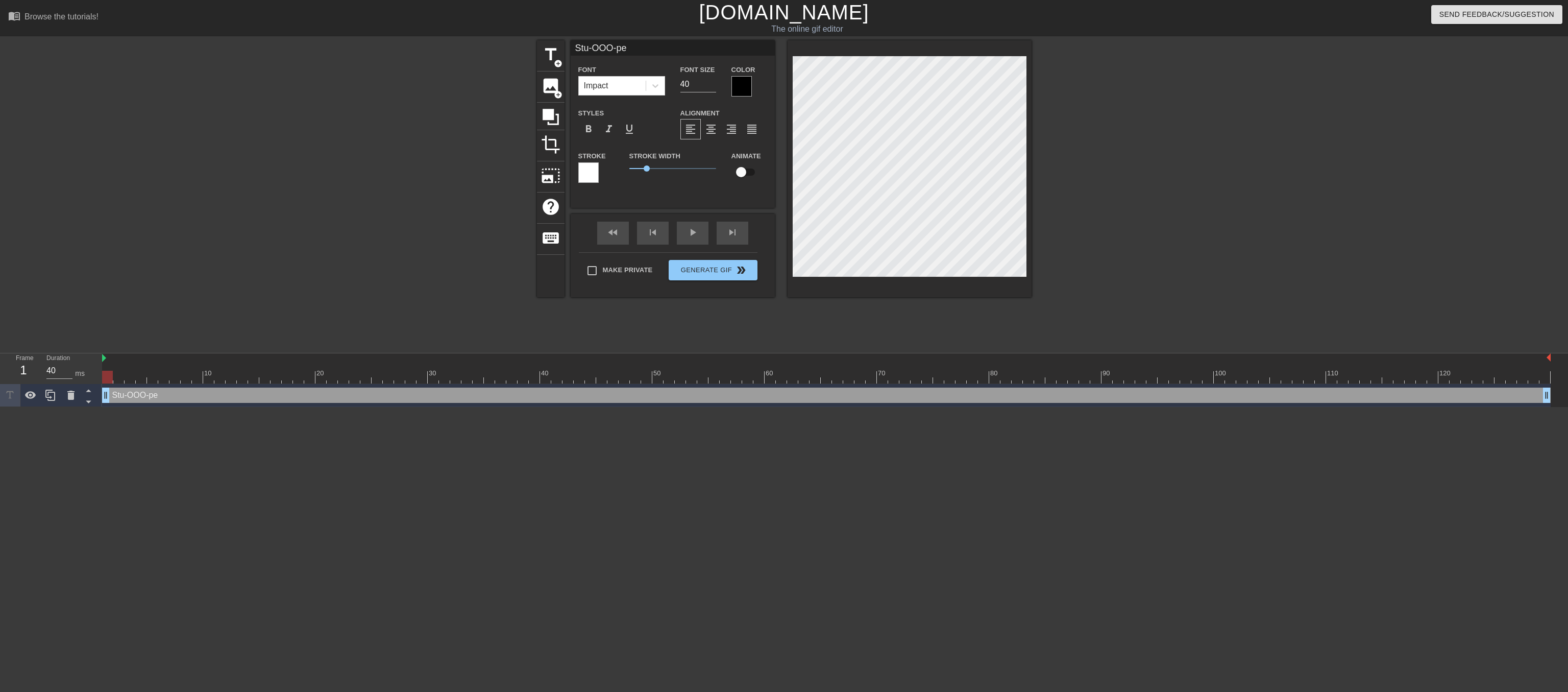
type textarea "Stu-OOO-per"
type input "Stu-OOO-per"
type textarea "Stu-OOO-per"
type input "Stu-OOO-per D"
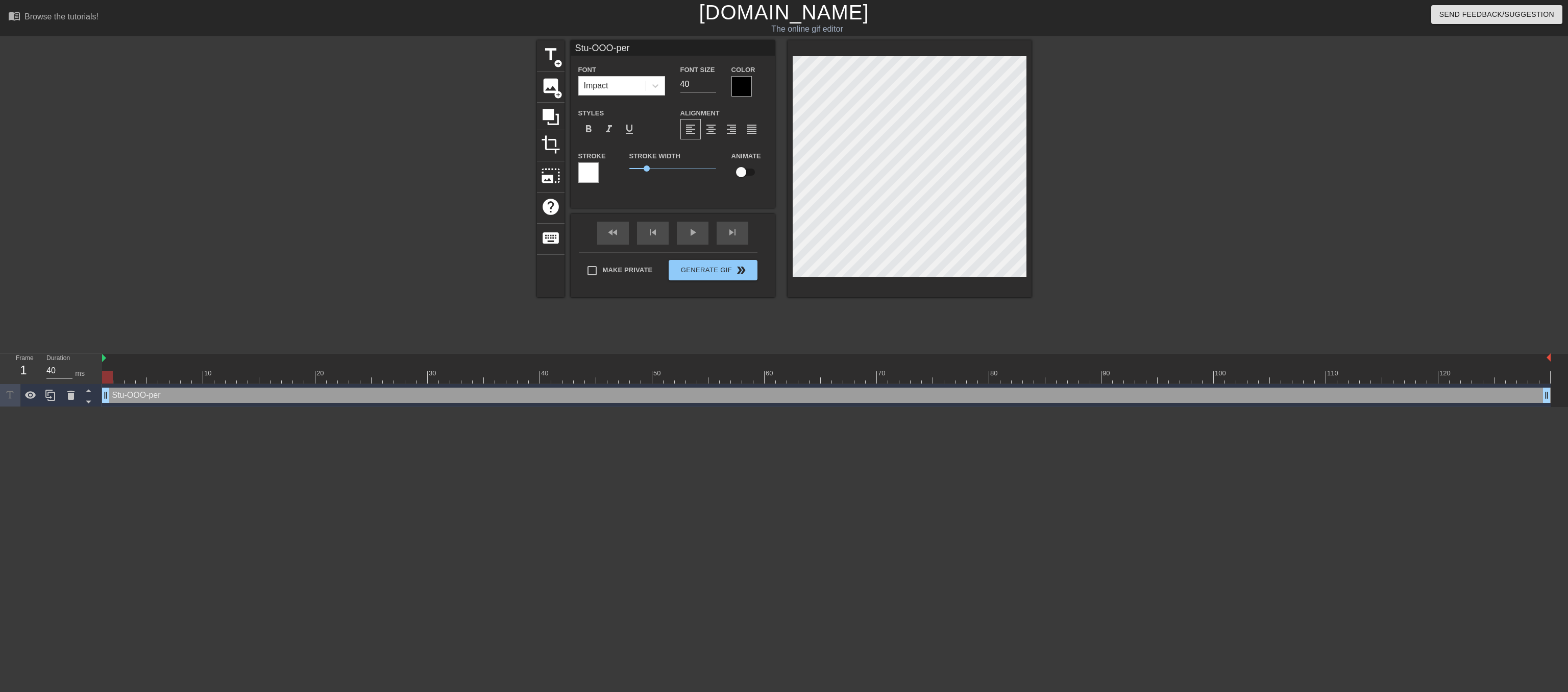
type textarea "Stu-OOO-per D"
type input "Stu-OOO-per Du"
type textarea "Stu-OOO-per Du"
type input "Stu-OOO-per Duc"
type textarea "Stu-OOO-per Duc"
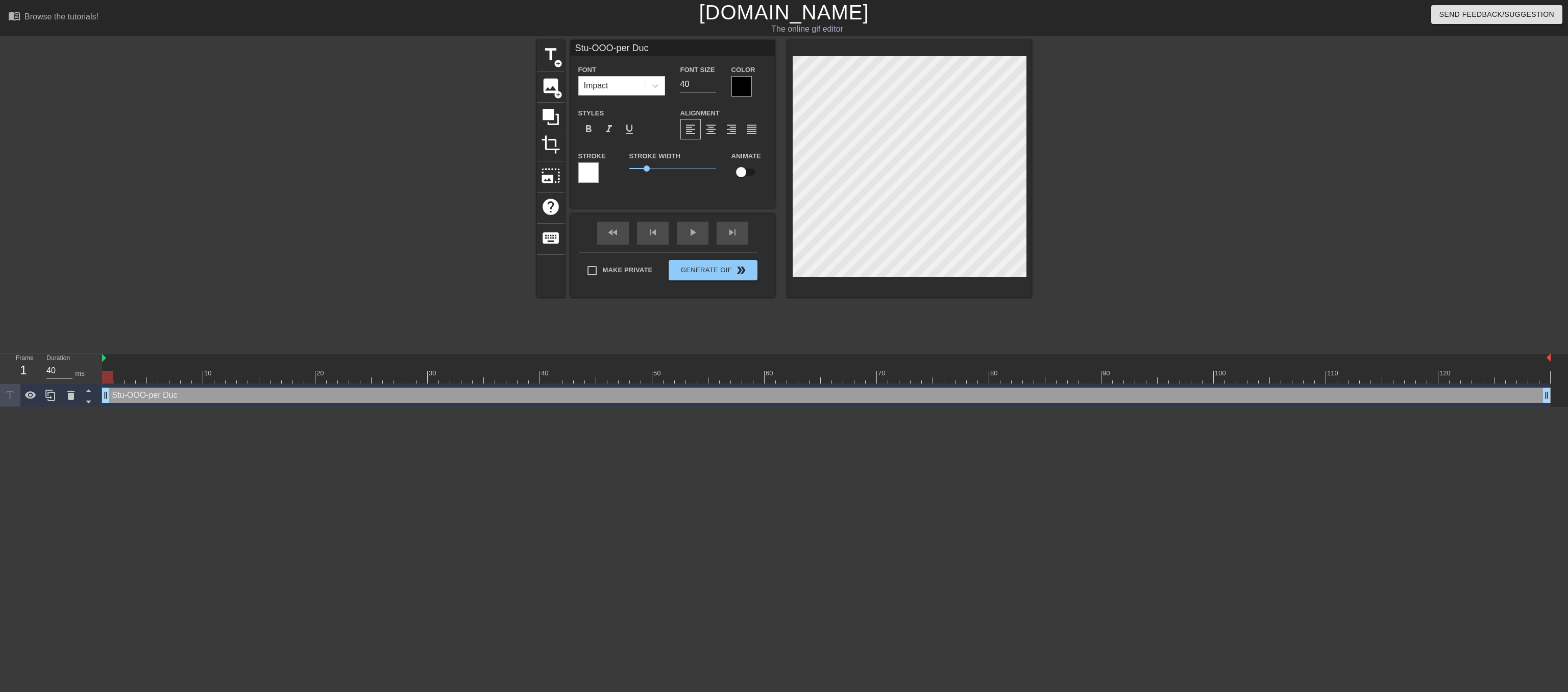
type input "Stu-OOO-per Duck"
type textarea "Stu-OOO-per Duck"
type input "Stu-OOO-per Duck!"
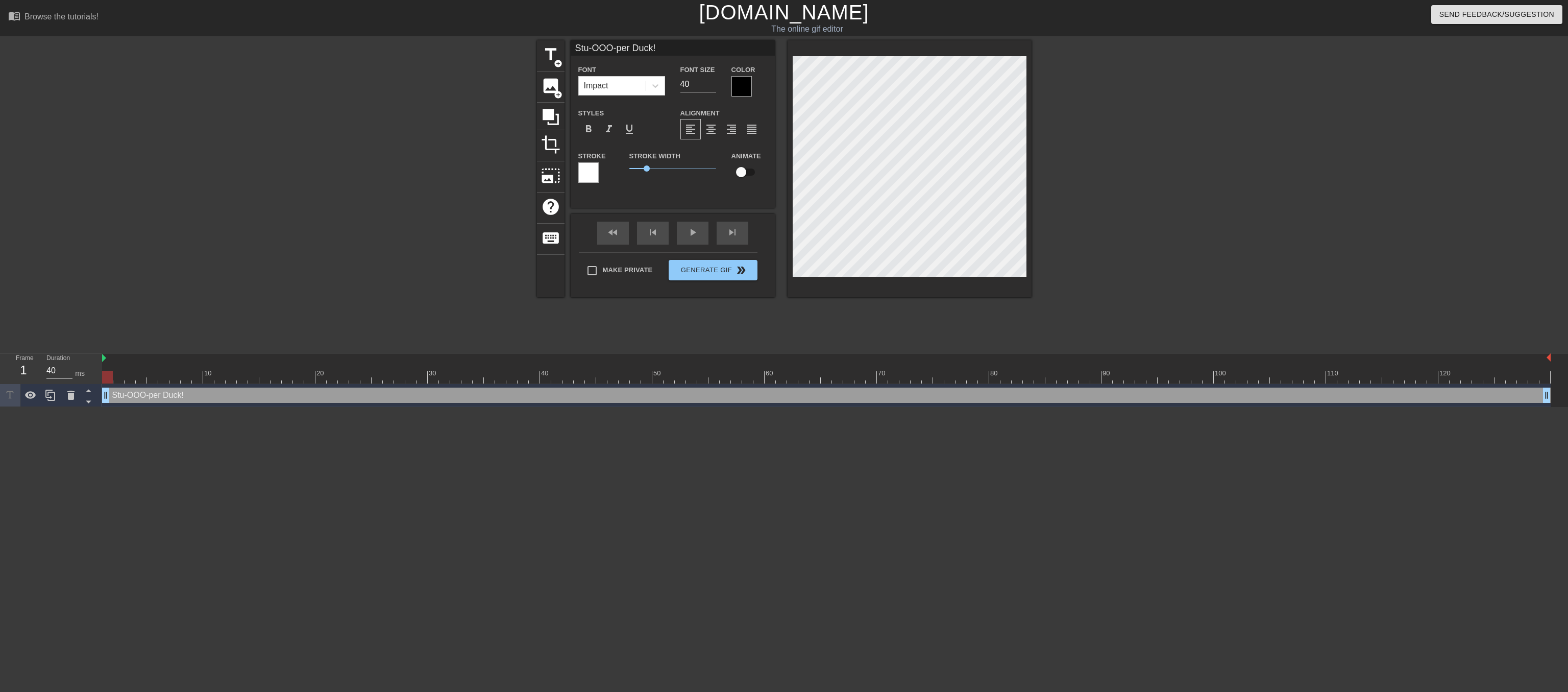
type textarea "Stu-OOO-per Duck!"
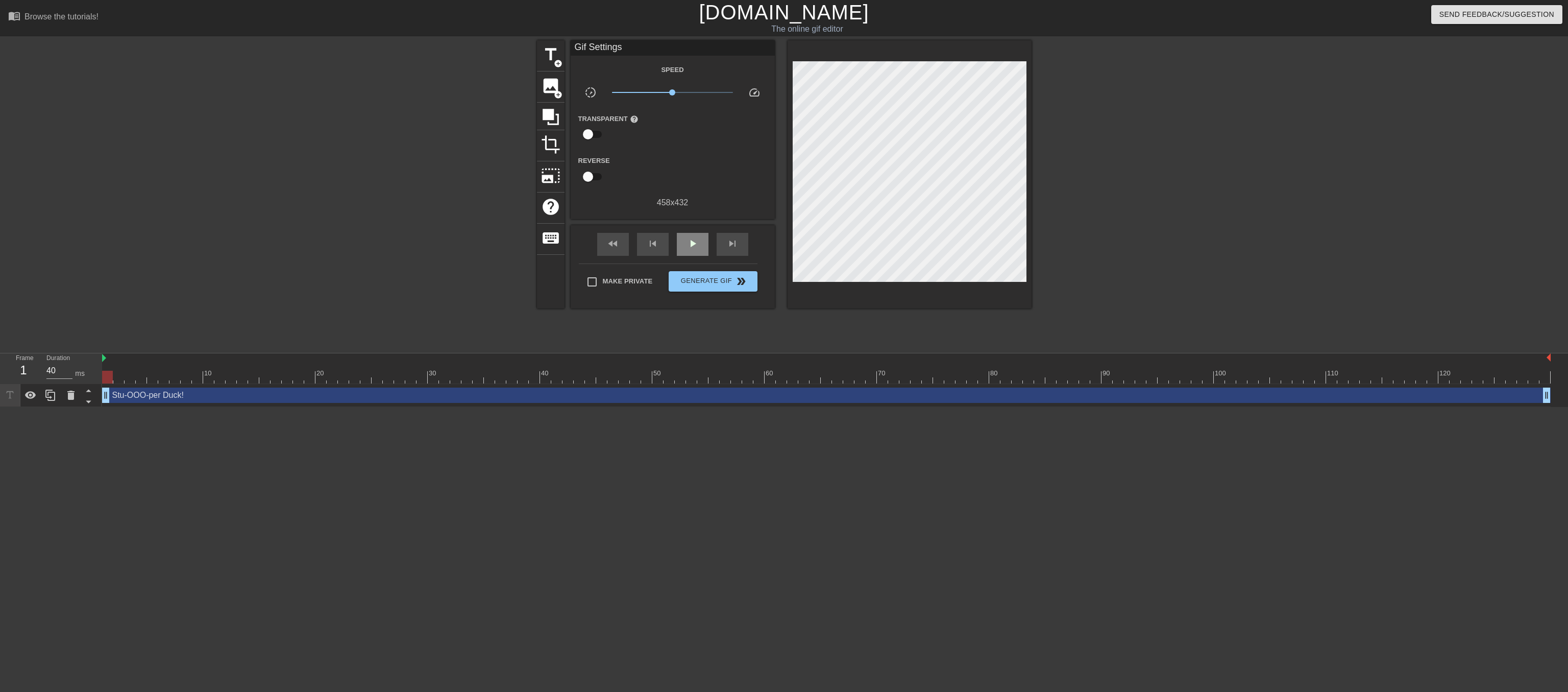
click at [688, 245] on div "fast_rewind skip_previous play_arrow skip_next" at bounding box center [673, 244] width 167 height 38
drag, startPoint x: 694, startPoint y: 263, endPoint x: 689, endPoint y: 260, distance: 5.8
click at [689, 249] on span "play_arrow" at bounding box center [692, 243] width 13 height 13
click at [689, 249] on span "pause" at bounding box center [692, 243] width 13 height 13
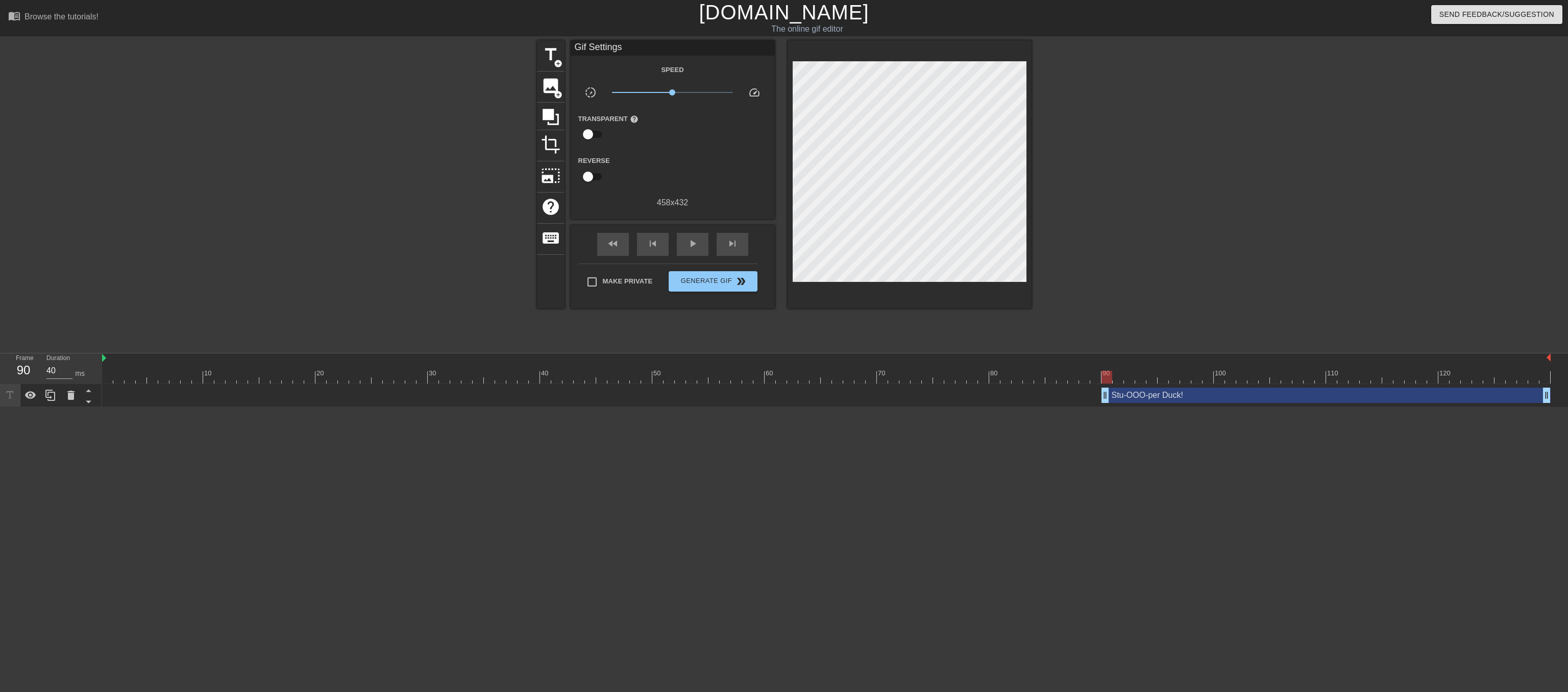
drag, startPoint x: 105, startPoint y: 397, endPoint x: 1103, endPoint y: 406, distance: 998.0
click at [1103, 406] on div "Stu-OOO-per Duck! drag_handle drag_handle" at bounding box center [826, 395] width 1448 height 23
click at [691, 249] on span "play_arrow" at bounding box center [692, 243] width 13 height 13
click at [690, 249] on span "pause" at bounding box center [692, 243] width 13 height 13
click at [556, 56] on span "title" at bounding box center [550, 54] width 19 height 19
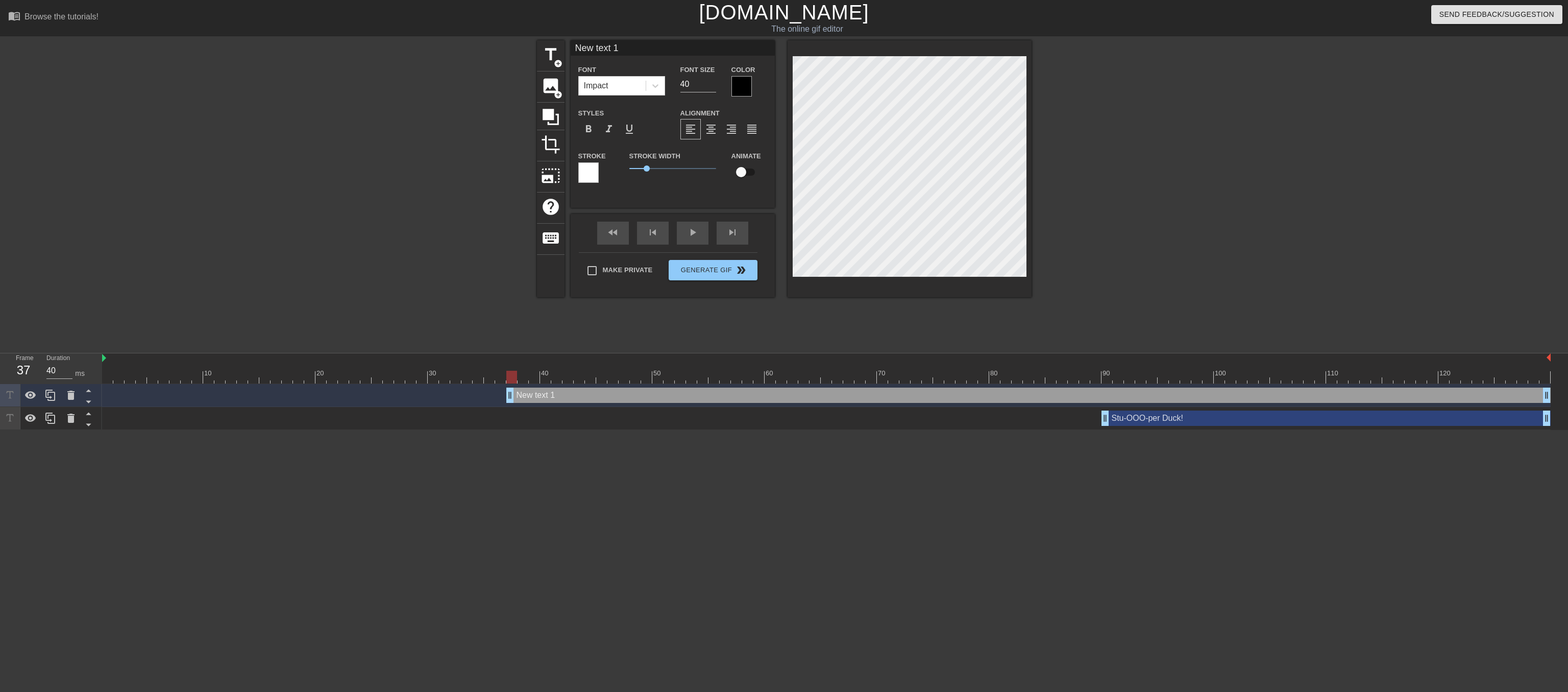
scroll to position [0, 1]
type input "T"
type textarea "T"
type input "Th"
type textarea "Th"
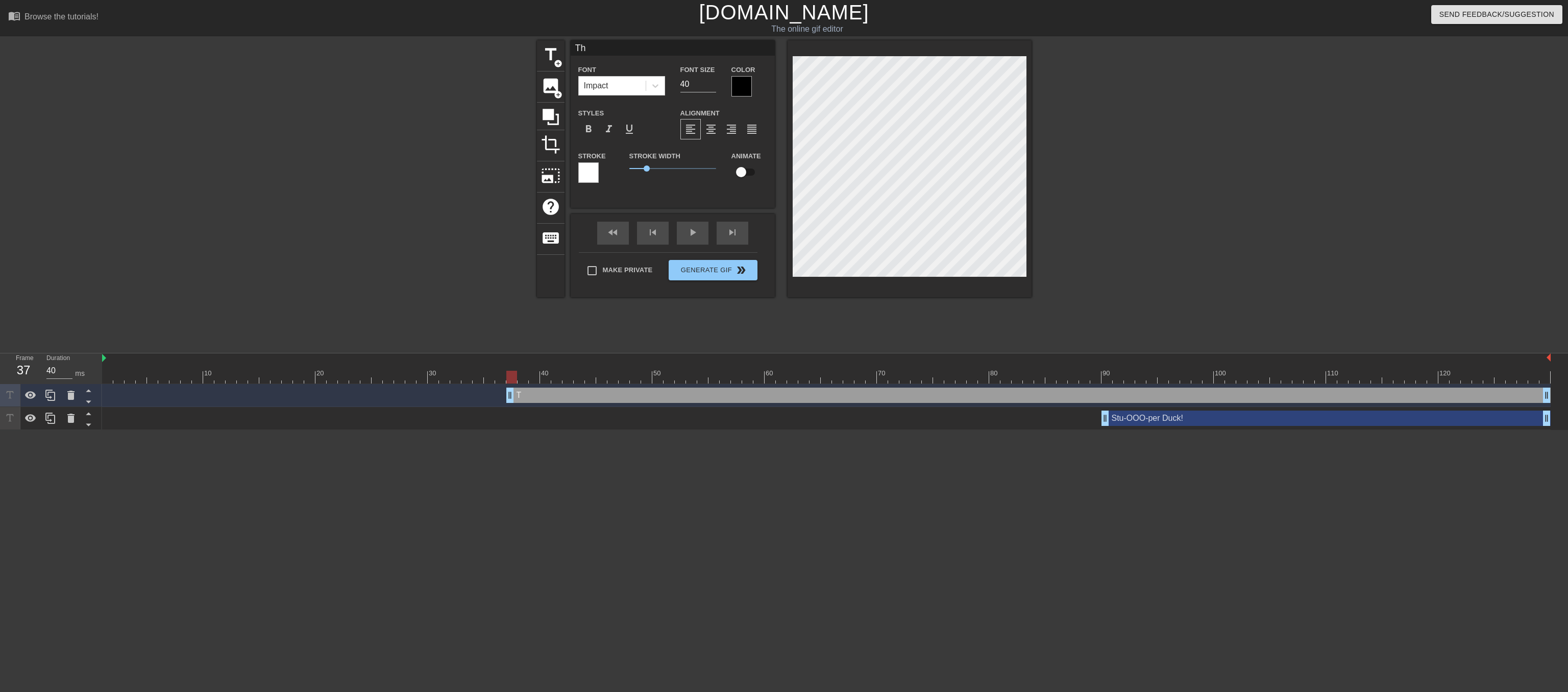
type input "Thi"
type textarea "Thi"
type input "This"
type textarea "This"
type input "This"
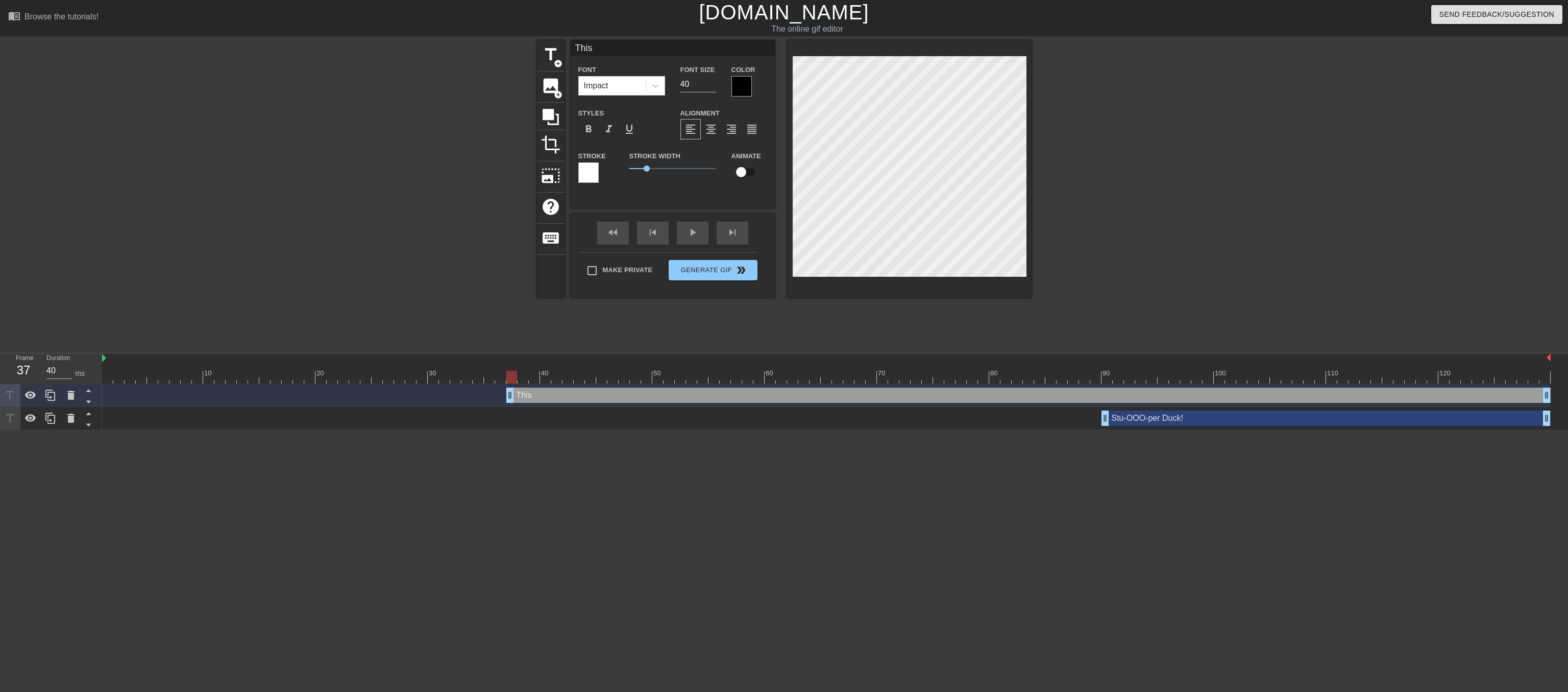
type textarea "This"
type input "This i"
type textarea "This i"
type input "This is"
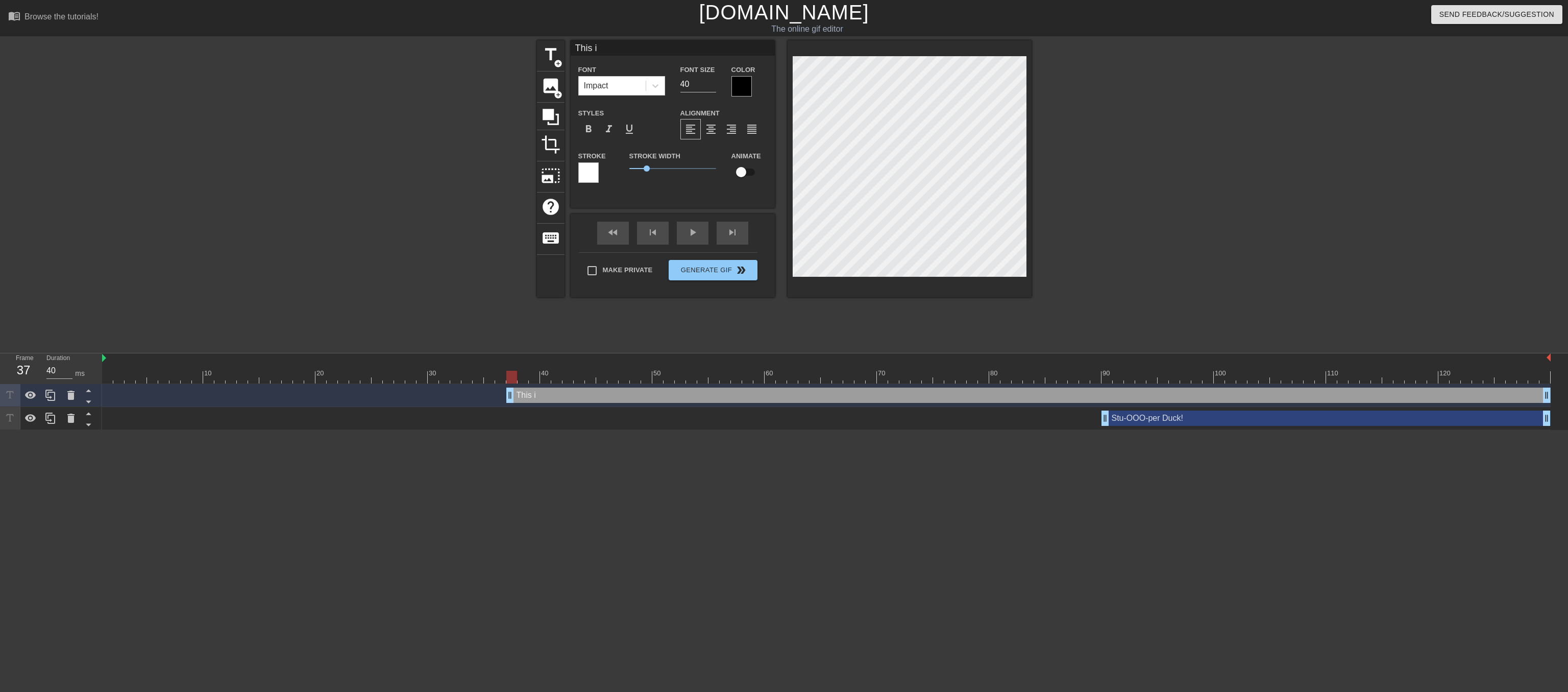
type textarea "This is"
type input "This is"
type textarea "This is"
type input "This is a"
type textarea "This is a"
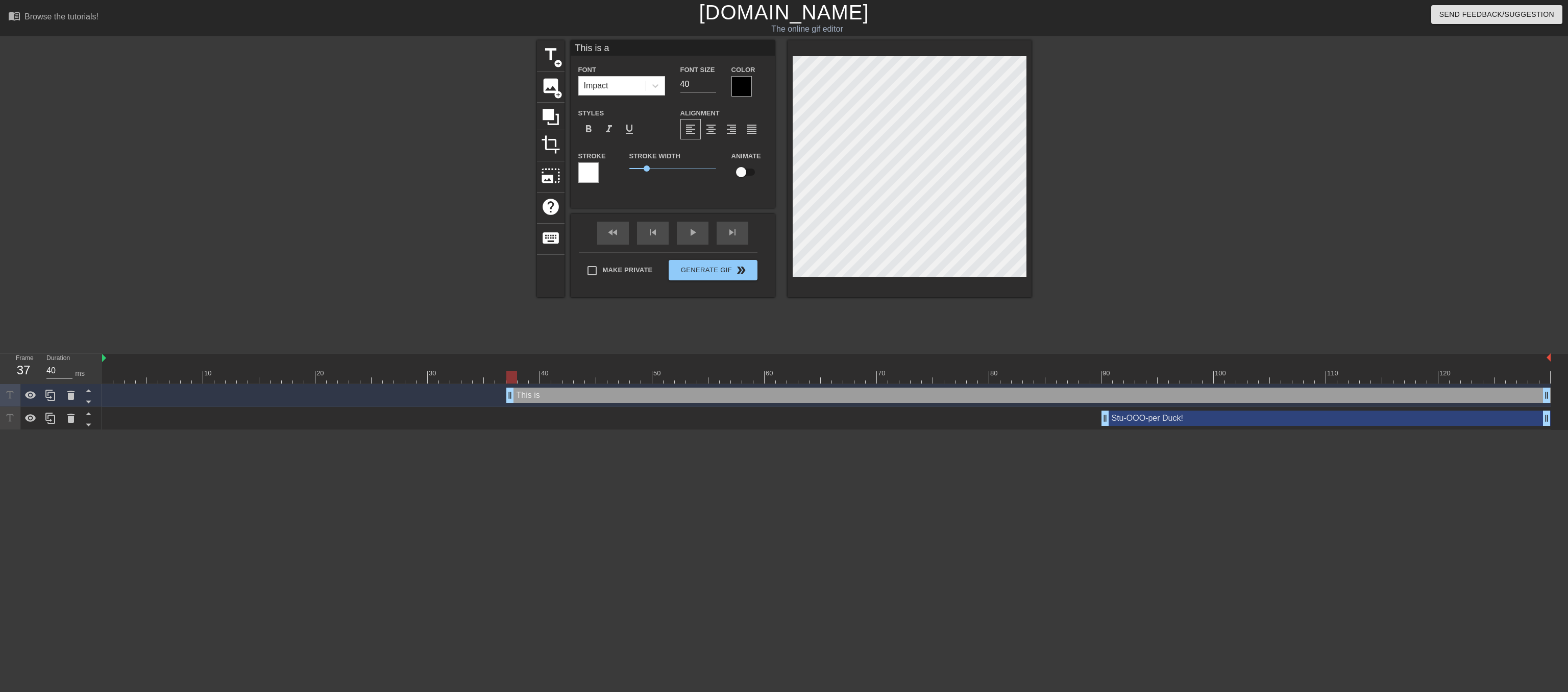
type input "This is a"
type textarea "This is a"
type input "This is a j"
type textarea "This is a j"
type input "This is a jo"
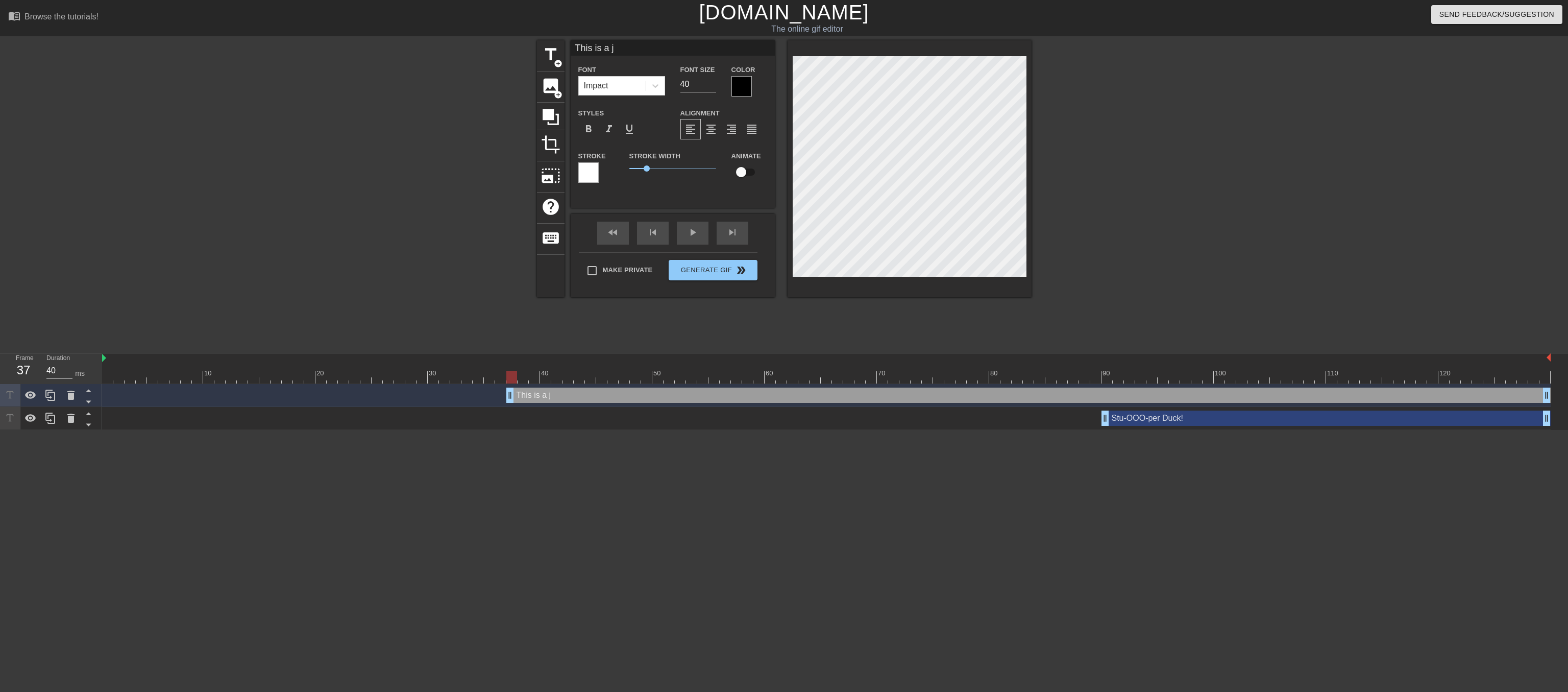
type textarea "This is a jo"
type input "This is a job"
type textarea "This is a job"
type input "This is a job"
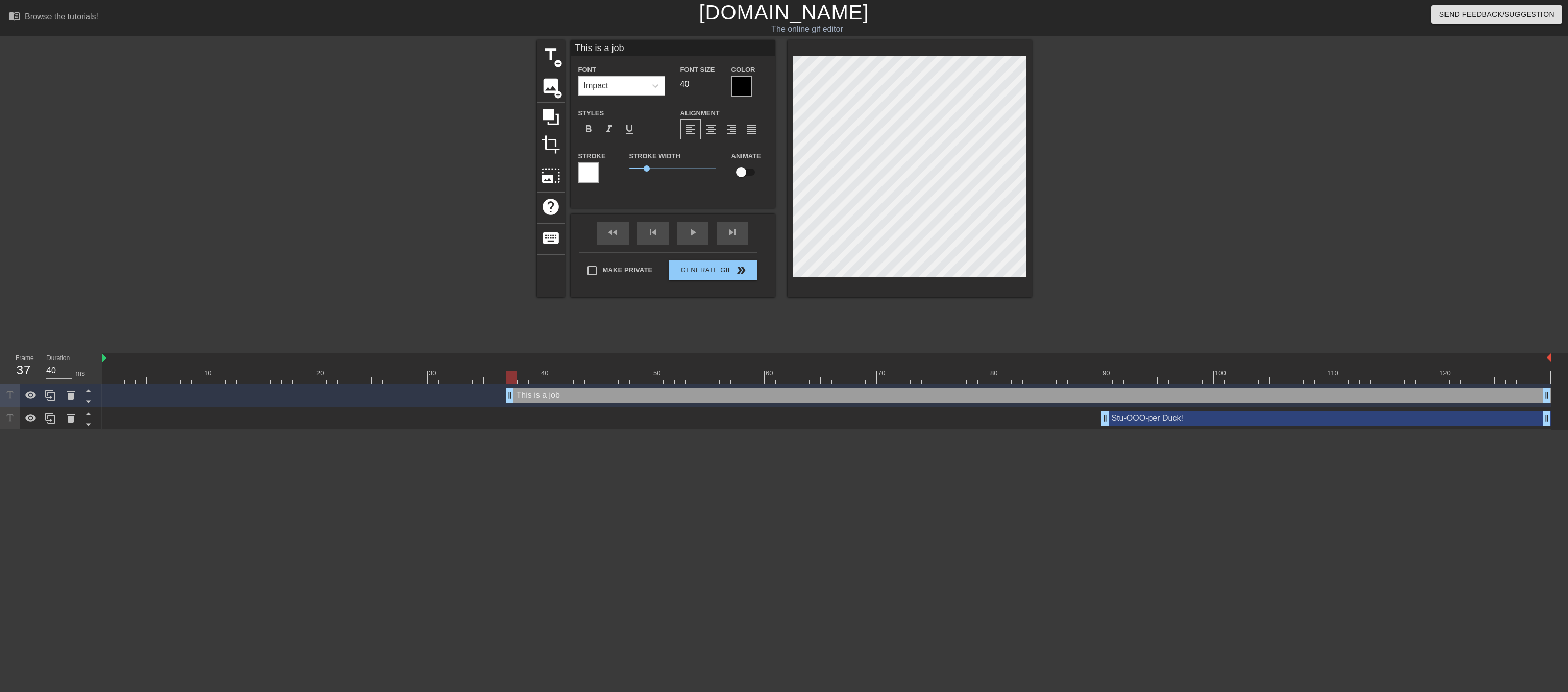
type textarea "This is a job"
type input "This is a job f"
type textarea "This is a job f"
type input "This is a job fo"
type textarea "This is a job fo"
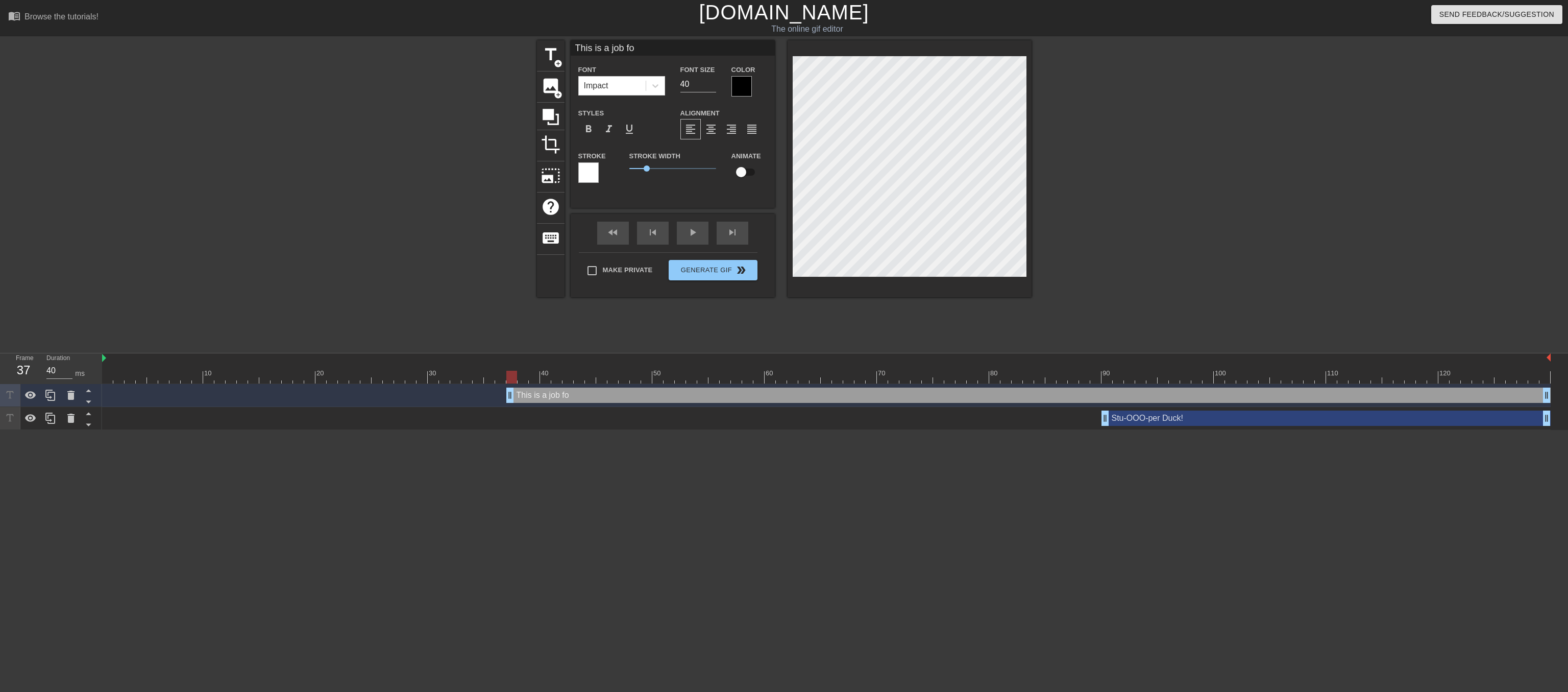
type input "This is a job for"
type textarea "This is a job for"
click at [697, 241] on div "fast_rewind skip_previous play_arrow skip_next" at bounding box center [673, 233] width 167 height 38
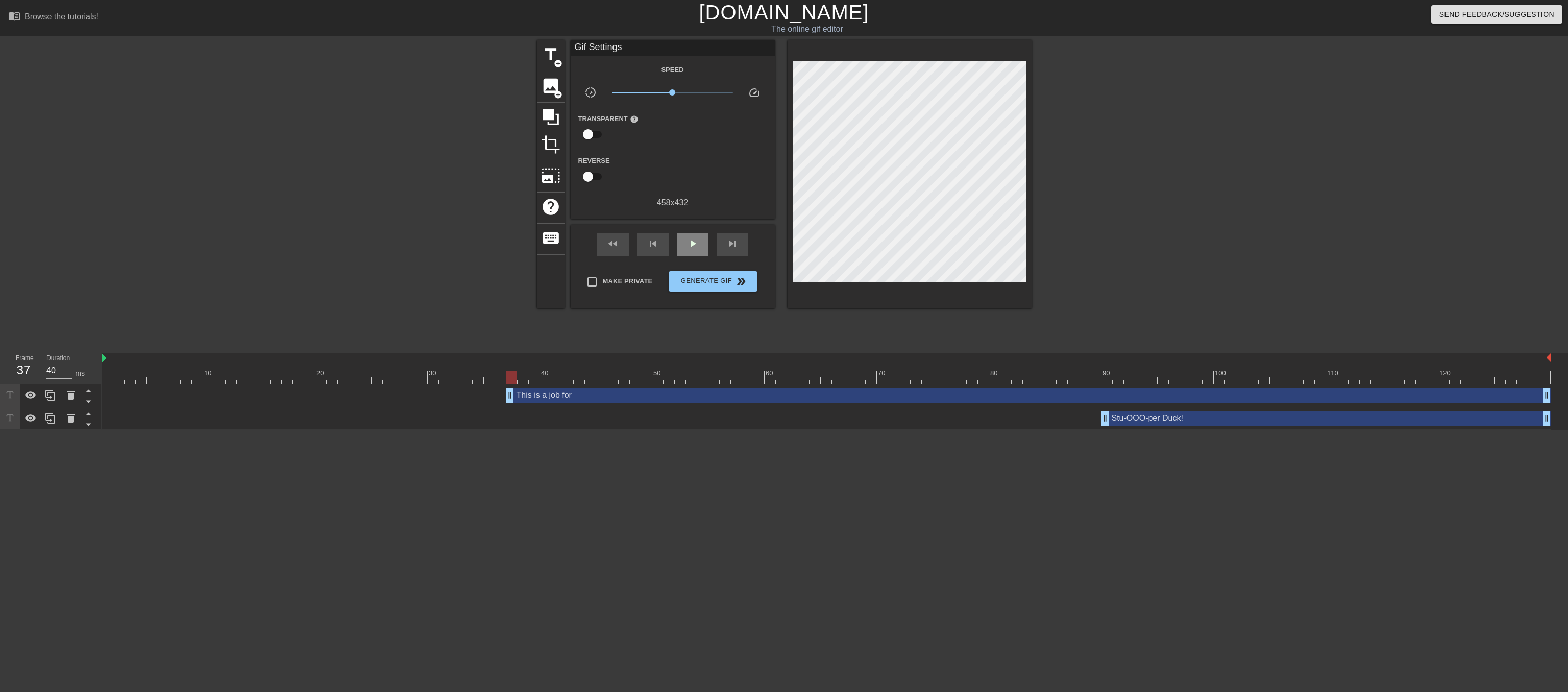
click at [697, 241] on div "fast_rewind skip_previous play_arrow skip_next" at bounding box center [673, 244] width 167 height 38
click at [689, 249] on span "play_arrow" at bounding box center [692, 243] width 13 height 13
click at [693, 249] on span "pause" at bounding box center [692, 243] width 13 height 13
click at [1214, 423] on div "Stu-OOO-per Duck! drag_handle drag_handle" at bounding box center [1326, 418] width 449 height 15
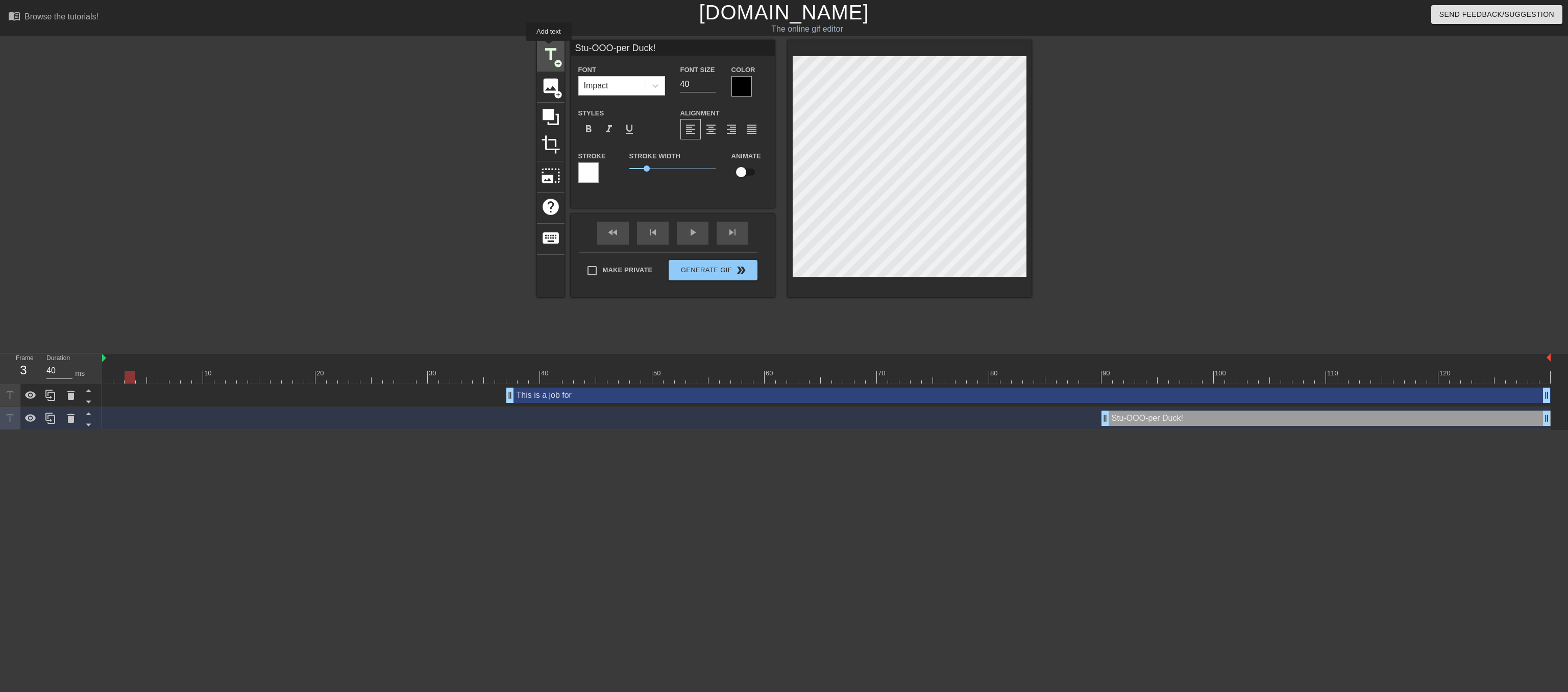
click at [549, 48] on span "title" at bounding box center [550, 54] width 19 height 19
type input "New text 2"
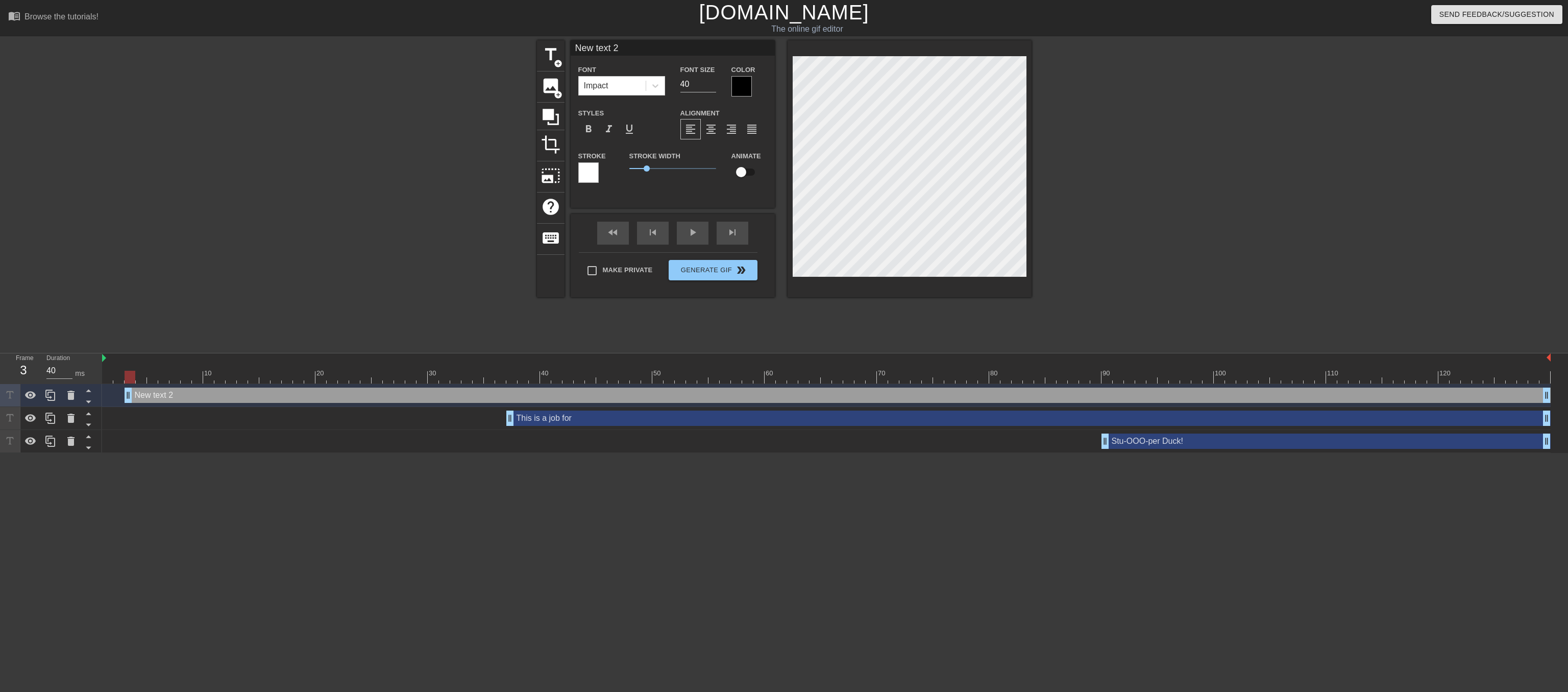
scroll to position [0, 1]
click at [128, 394] on div "New text 2 drag_handle drag_handle" at bounding box center [837, 395] width 1426 height 15
click at [71, 395] on icon at bounding box center [71, 395] width 13 height 13
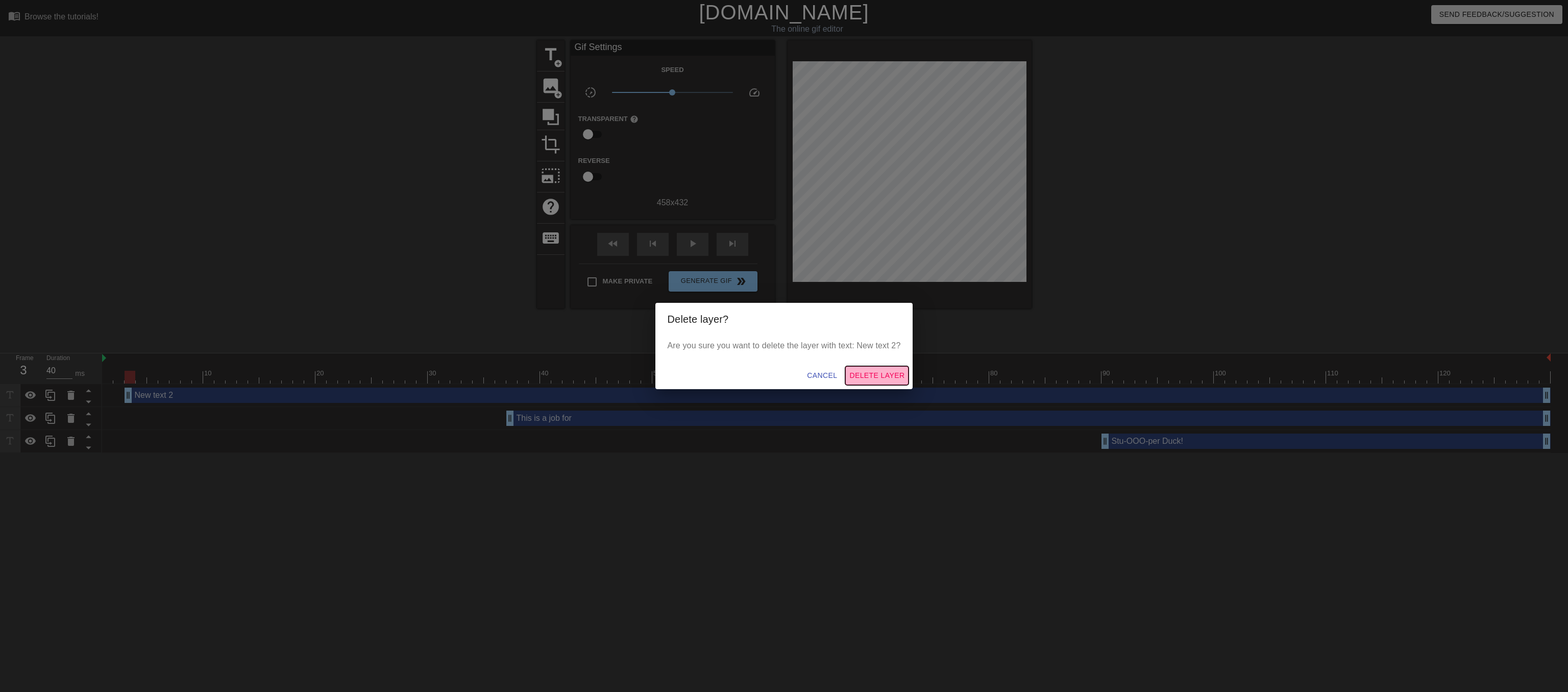
click at [884, 382] on span "Delete Layer" at bounding box center [876, 375] width 55 height 13
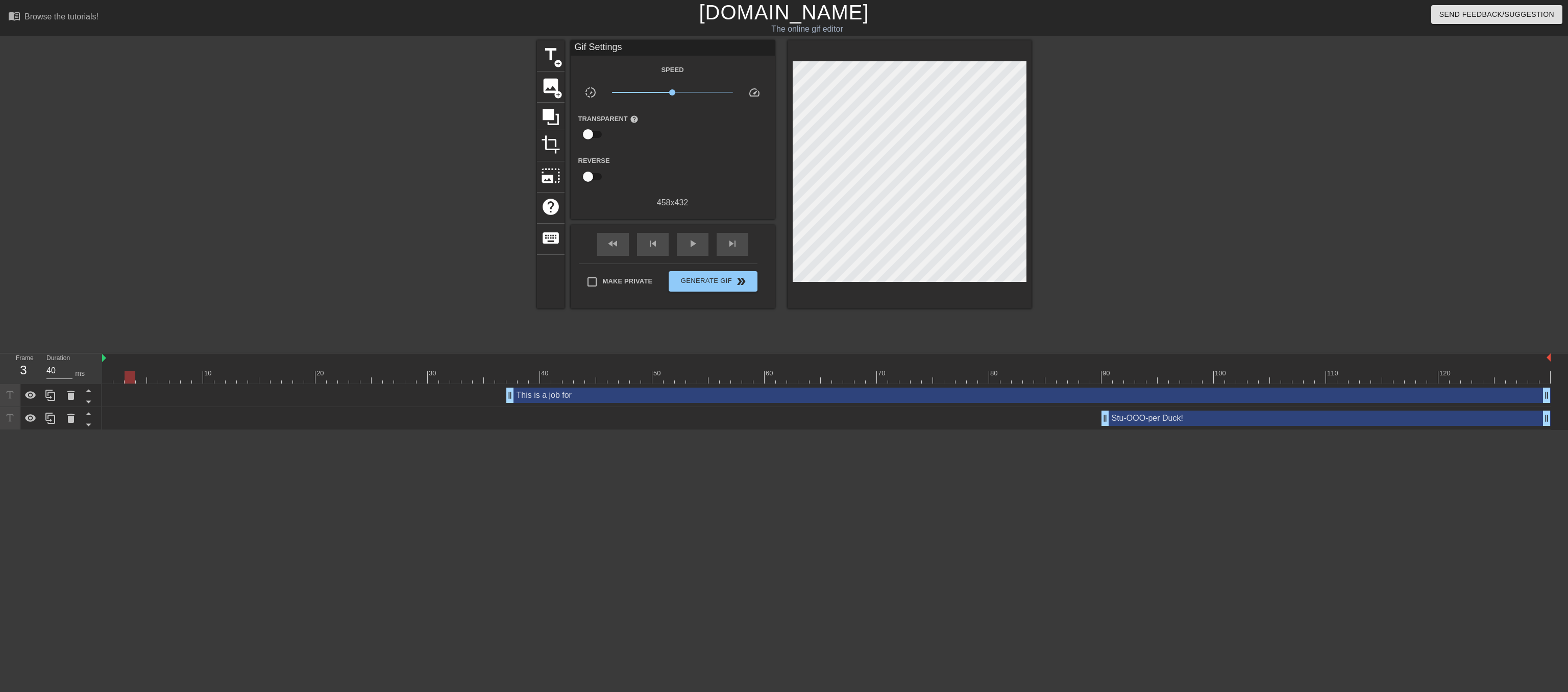
click at [1176, 423] on div "Stu-OOO-per Duck! drag_handle drag_handle" at bounding box center [1326, 418] width 449 height 15
click at [1177, 417] on div "Stu-OOO-per Duck! drag_handle drag_handle" at bounding box center [1326, 418] width 449 height 15
click at [1149, 422] on div "Stu-OOO-per Duck! drag_handle drag_handle" at bounding box center [1326, 418] width 449 height 15
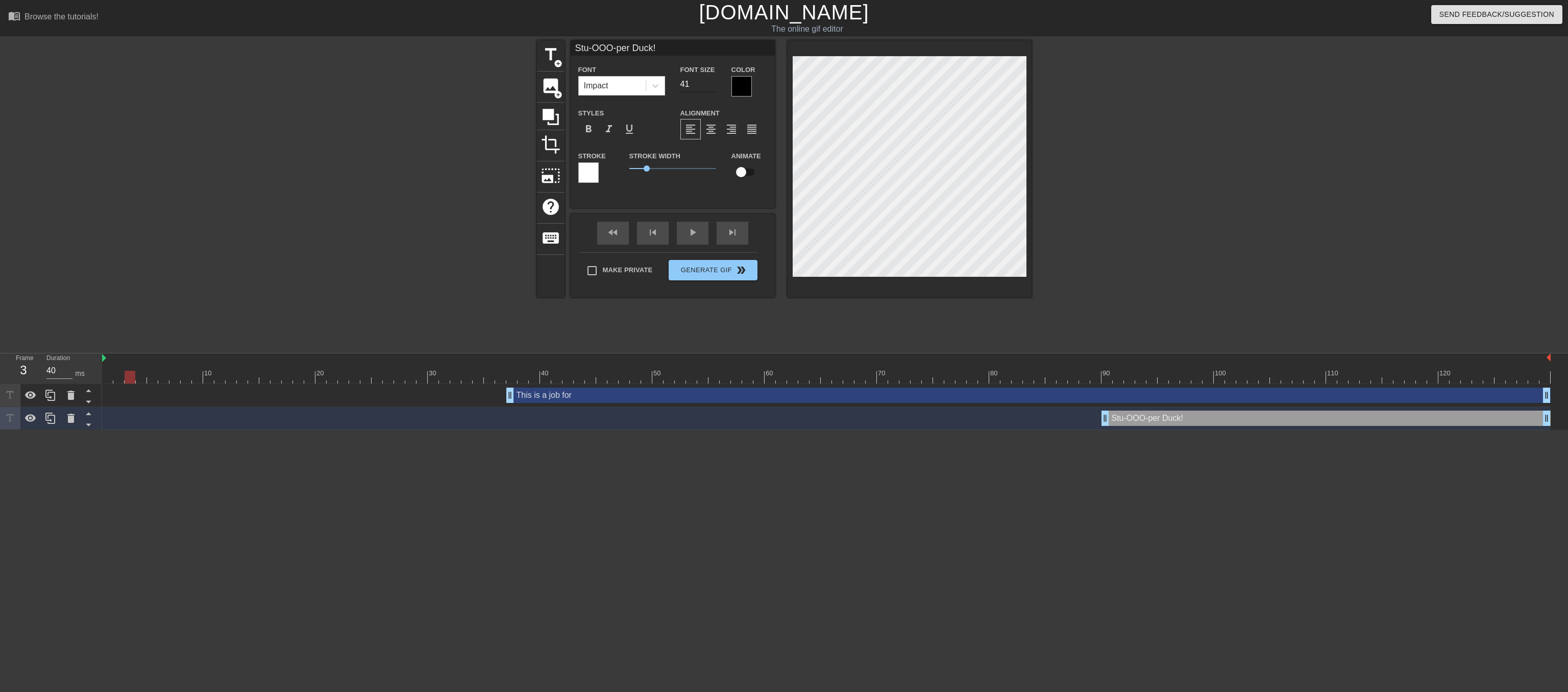
click at [710, 84] on input "41" at bounding box center [698, 84] width 36 height 17
click at [710, 84] on input "42" at bounding box center [698, 84] width 36 height 17
click at [710, 84] on input "43" at bounding box center [698, 84] width 36 height 17
click at [710, 84] on input "44" at bounding box center [698, 84] width 36 height 17
click at [710, 84] on input "45" at bounding box center [698, 84] width 36 height 17
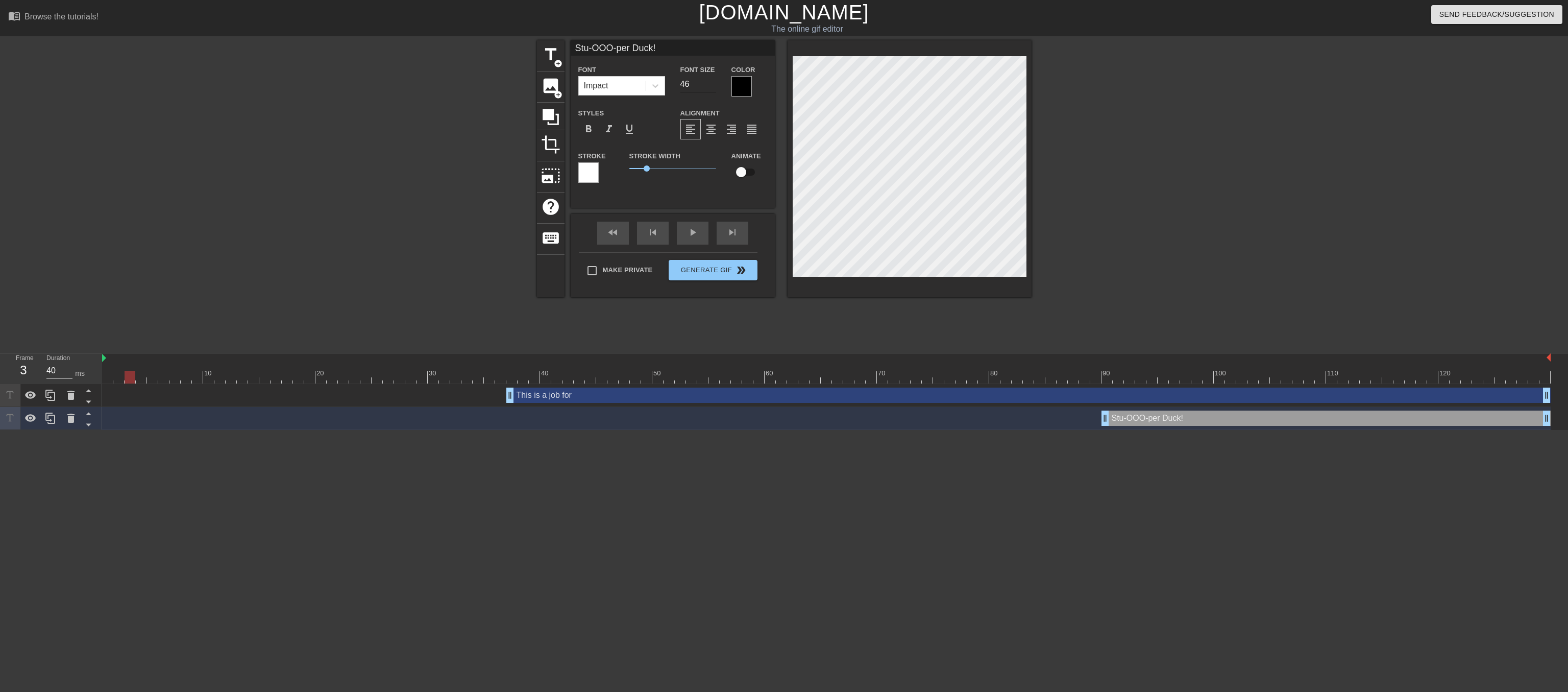
click at [710, 84] on input "46" at bounding box center [698, 84] width 36 height 17
click at [710, 84] on input "47" at bounding box center [698, 84] width 36 height 17
click at [710, 84] on input "48" at bounding box center [698, 84] width 36 height 17
click at [710, 84] on input "49" at bounding box center [698, 84] width 36 height 17
type input "50"
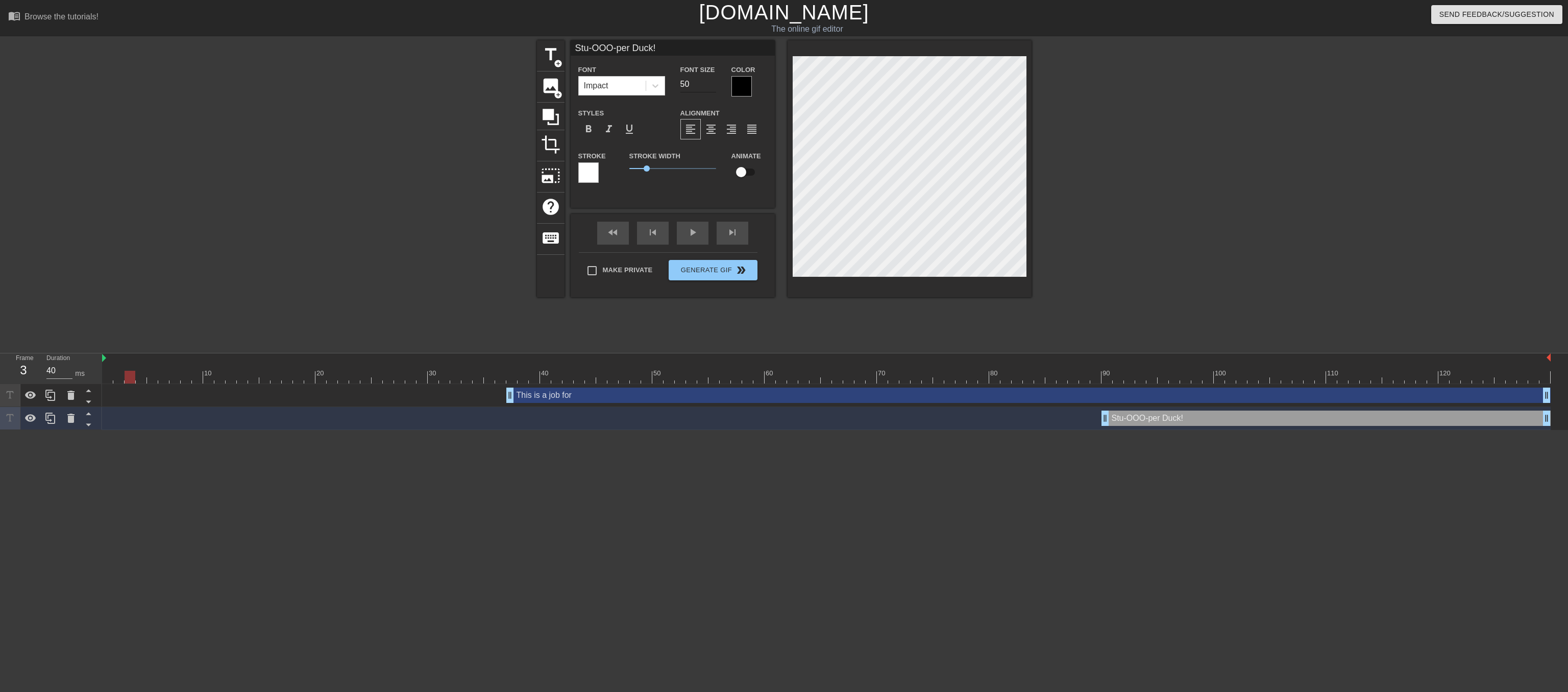
click at [710, 84] on input "50" at bounding box center [698, 84] width 36 height 17
click at [697, 242] on div "fast_rewind skip_previous play_arrow skip_next" at bounding box center [673, 233] width 167 height 38
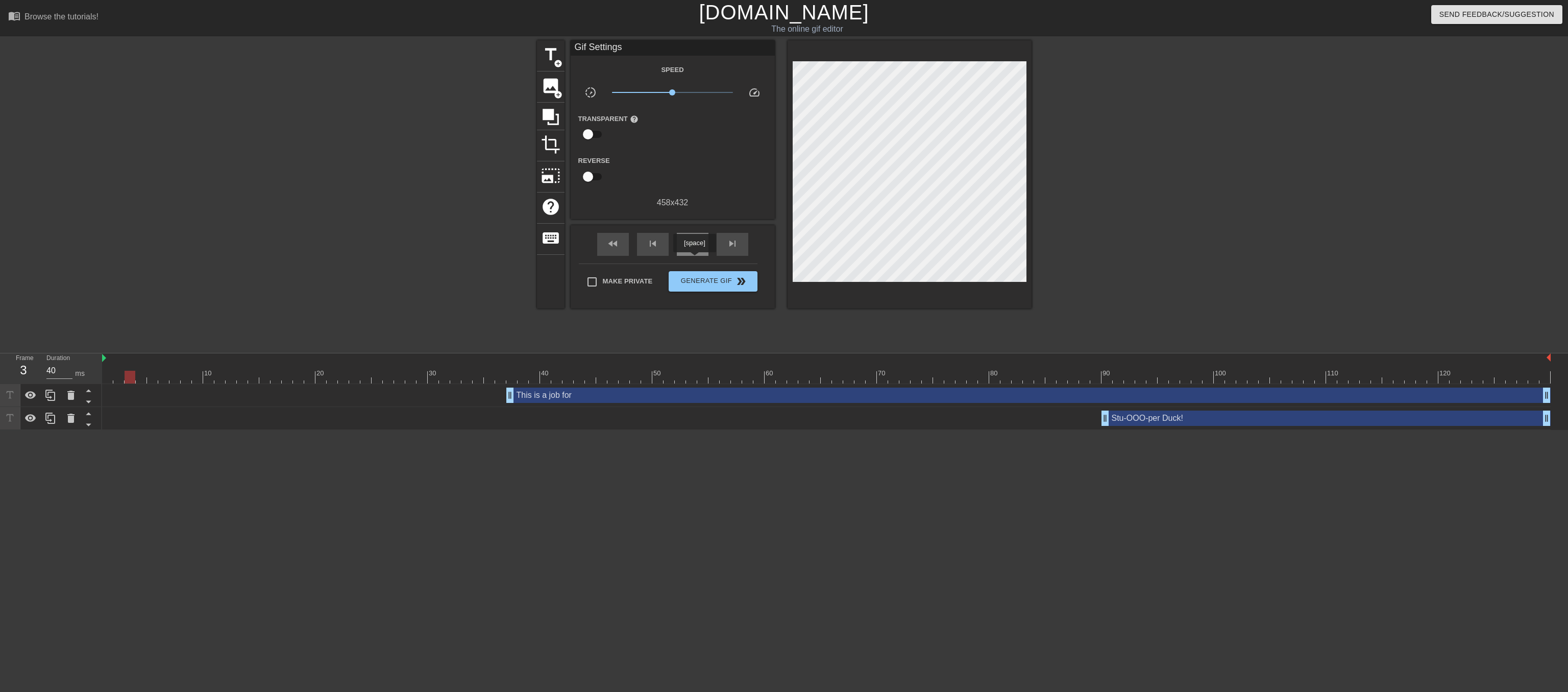
click at [694, 249] on span "play_arrow" at bounding box center [692, 243] width 13 height 13
click at [694, 249] on span "pause" at bounding box center [692, 243] width 13 height 13
drag, startPoint x: 511, startPoint y: 394, endPoint x: 207, endPoint y: 415, distance: 304.7
click at [207, 415] on div "This is a job for drag_handle drag_handle Stu-OOO-per Duck! drag_handle drag_ha…" at bounding box center [835, 406] width 1466 height 46
click at [701, 256] on div "play_arrow" at bounding box center [692, 244] width 32 height 23
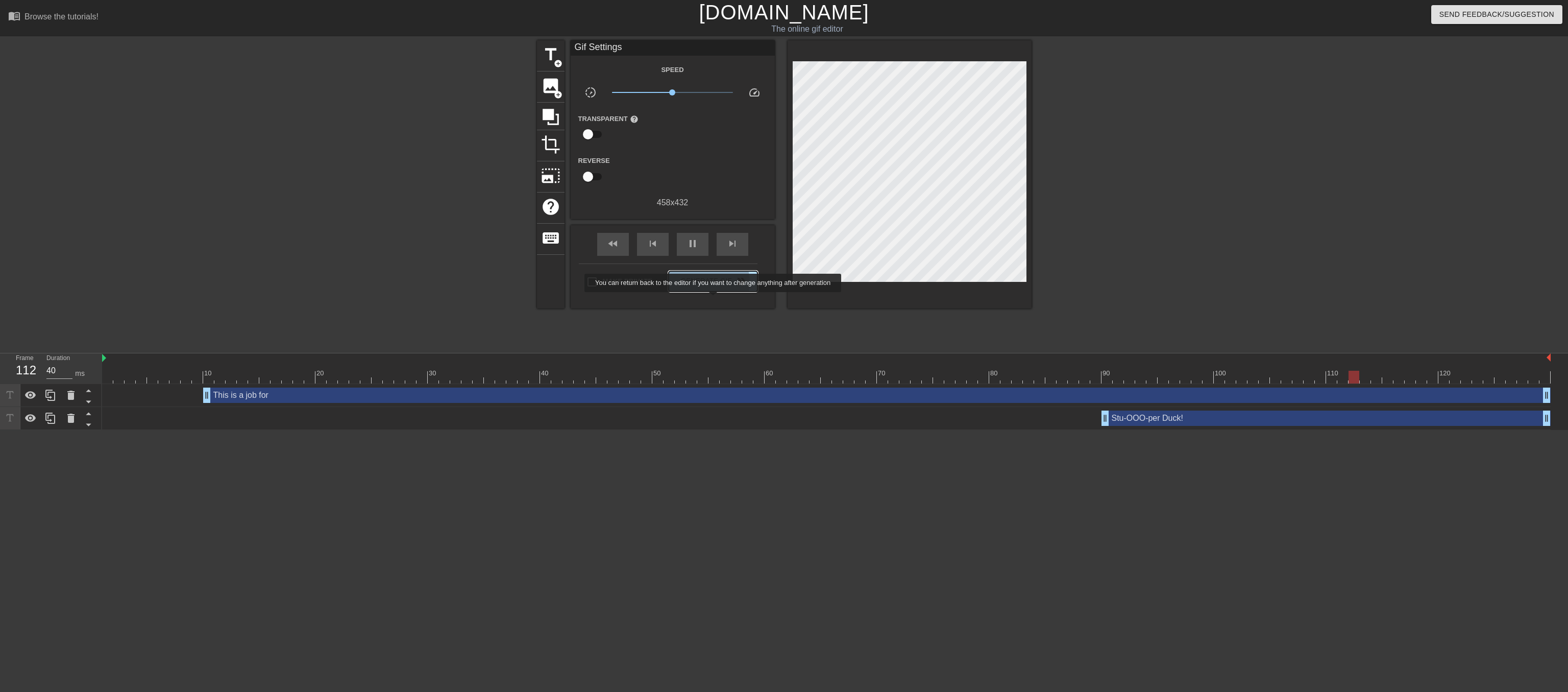
click at [714, 288] on span "Generate Gif double_arrow" at bounding box center [712, 281] width 80 height 13
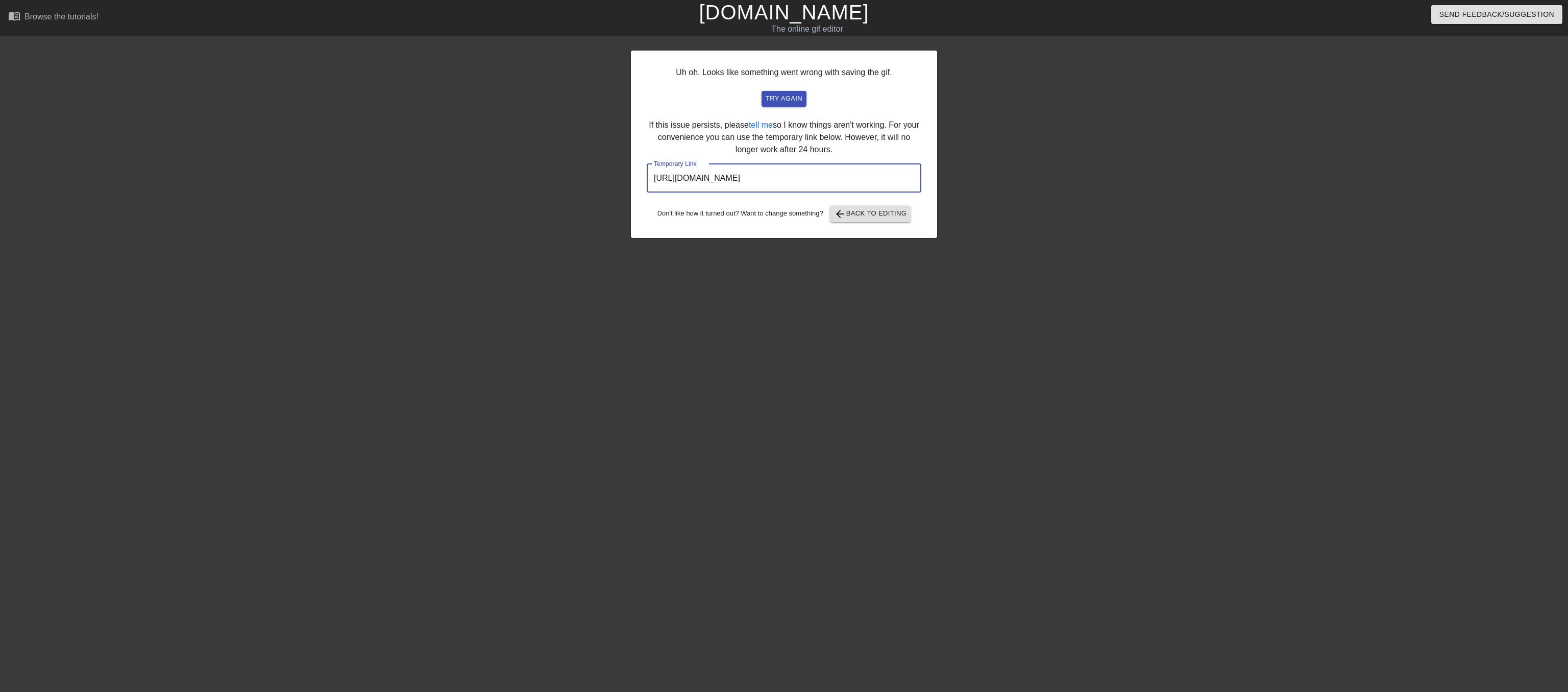
click at [835, 193] on input "[URL][DOMAIN_NAME]" at bounding box center [784, 178] width 274 height 28
drag, startPoint x: 916, startPoint y: 202, endPoint x: 579, endPoint y: 204, distance: 337.0
click at [579, 204] on div "Uh oh. Looks like something went wrong with saving the gif. try again If this i…" at bounding box center [784, 193] width 1568 height 306
click at [884, 220] on span "arrow_back Back to Editing" at bounding box center [870, 214] width 73 height 13
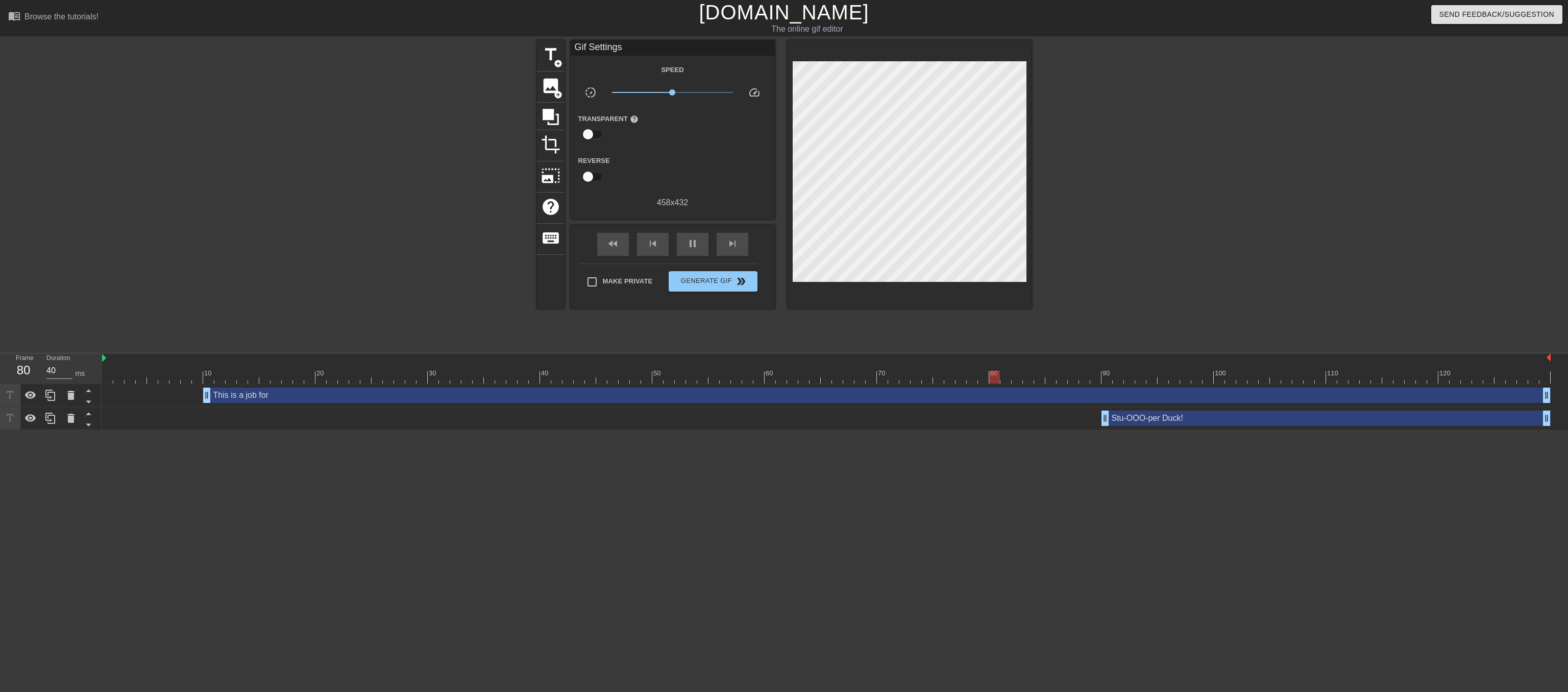
click at [734, 19] on link "[DOMAIN_NAME]" at bounding box center [784, 13] width 170 height 22
